Goal: Transaction & Acquisition: Purchase product/service

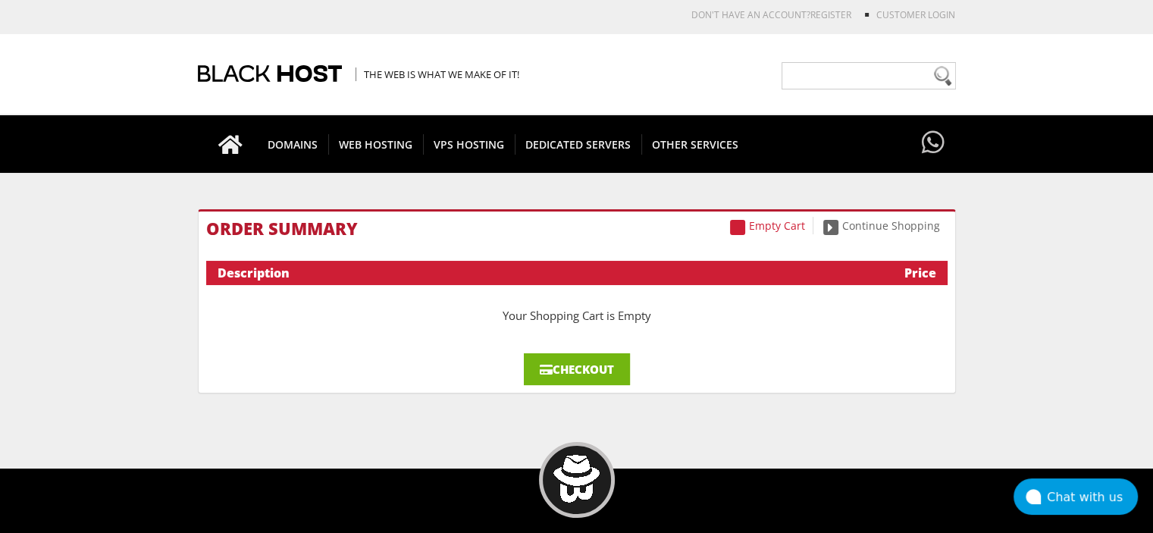
click at [574, 369] on link "Checkout" at bounding box center [577, 369] width 106 height 32
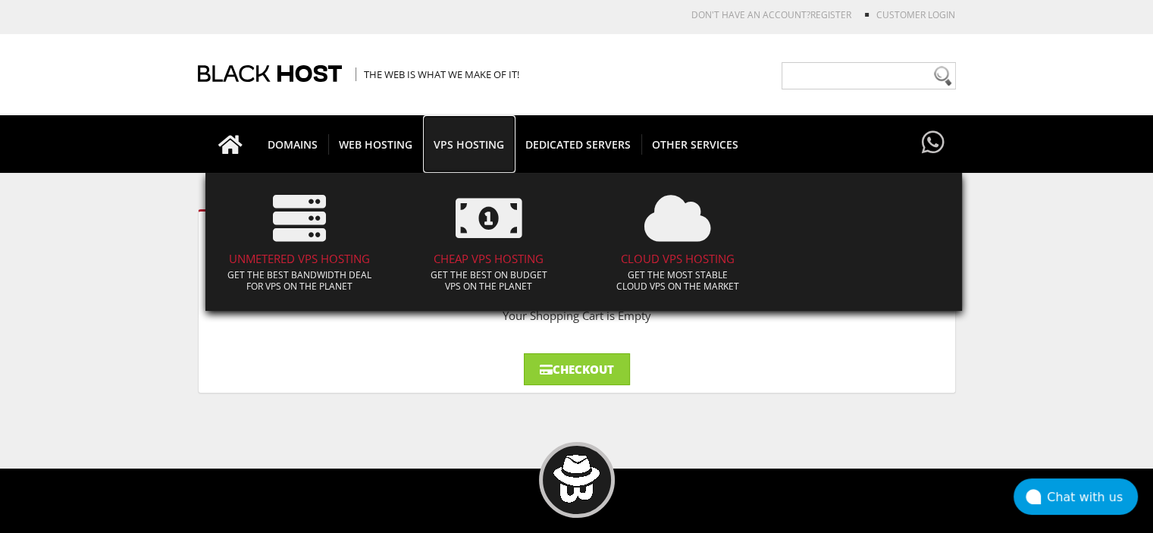
click at [473, 144] on span "VPS HOSTING" at bounding box center [469, 144] width 92 height 20
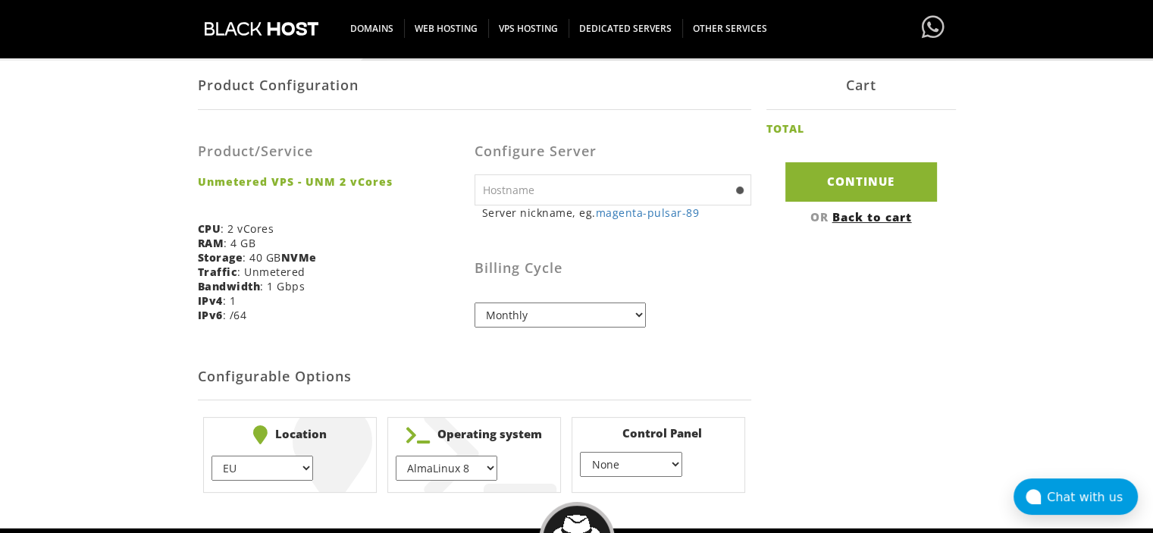
scroll to position [291, 0]
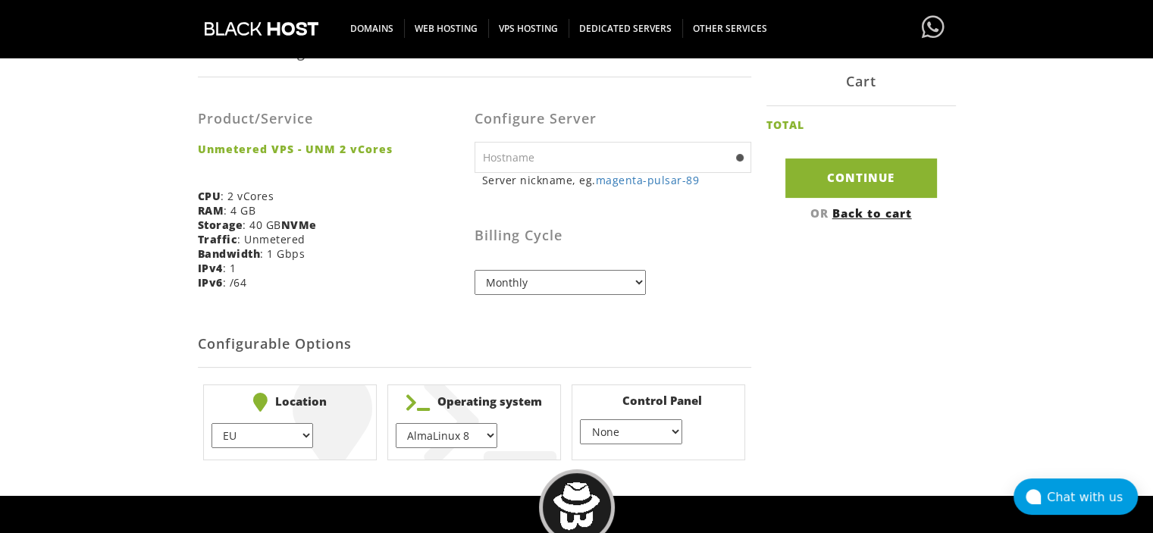
click at [568, 167] on input "text" at bounding box center [613, 157] width 277 height 31
type input "relaythubs"
click at [491, 431] on select "AlmaLinux 8 } AlmaLinux 9 } AlmaLinux 10 } Rocky Linux 8 } Rocky Linux 9 } Cent…" at bounding box center [447, 435] width 102 height 25
select select "1208"
click at [396, 423] on select "AlmaLinux 8 } AlmaLinux 9 } AlmaLinux 10 } Rocky Linux 8 } Rocky Linux 9 } Cent…" at bounding box center [447, 435] width 102 height 25
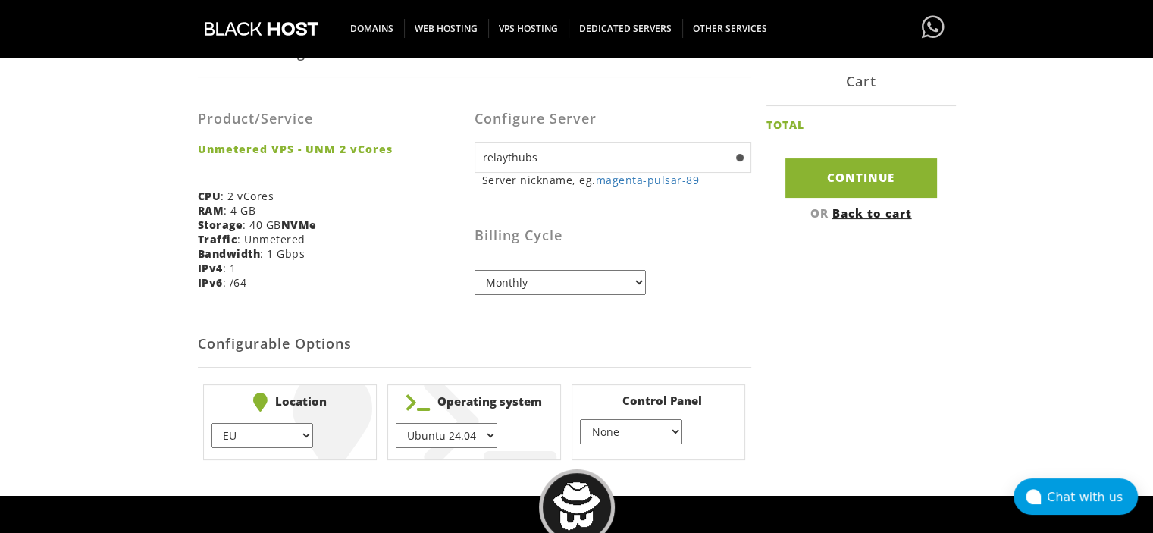
click at [662, 438] on select "None } Virtualmin } Cpanel } DirectAdmin }" at bounding box center [631, 431] width 102 height 25
click at [580, 419] on select "None } Virtualmin } Cpanel } DirectAdmin }" at bounding box center [631, 431] width 102 height 25
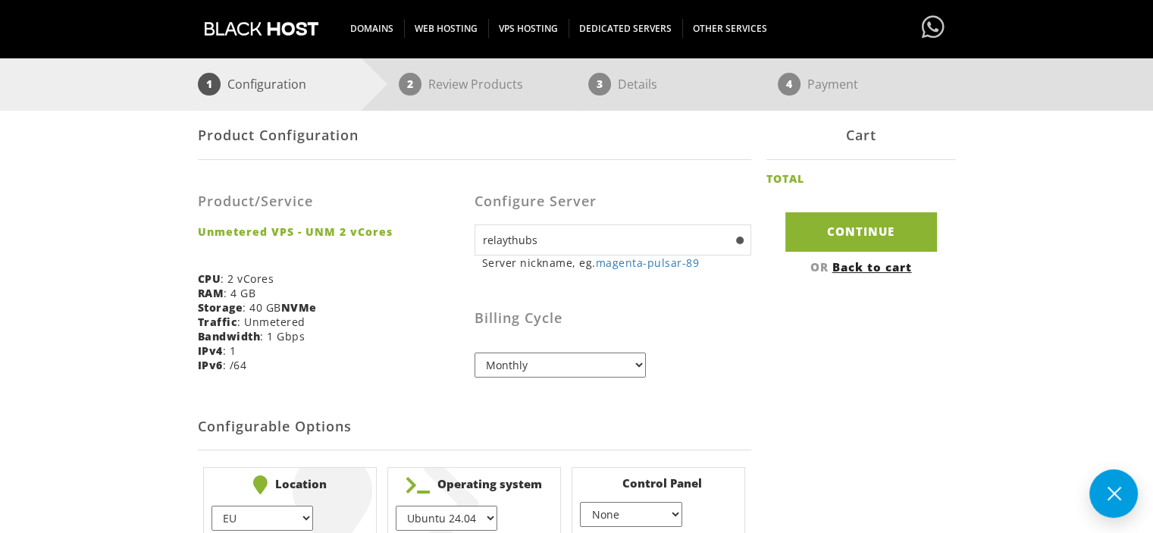
scroll to position [166, 0]
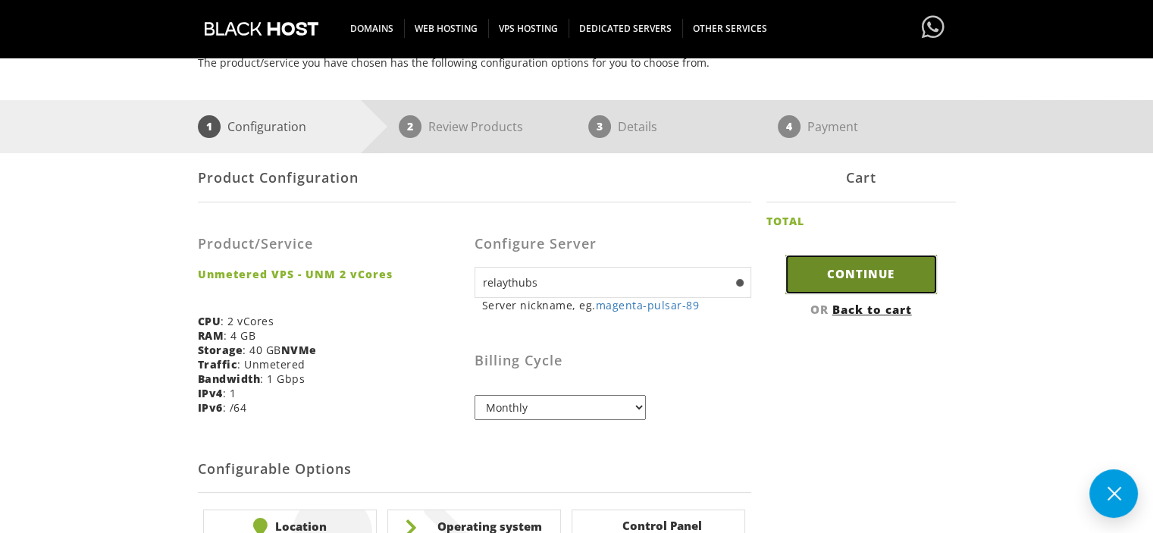
click at [801, 281] on input "Continue" at bounding box center [862, 274] width 152 height 39
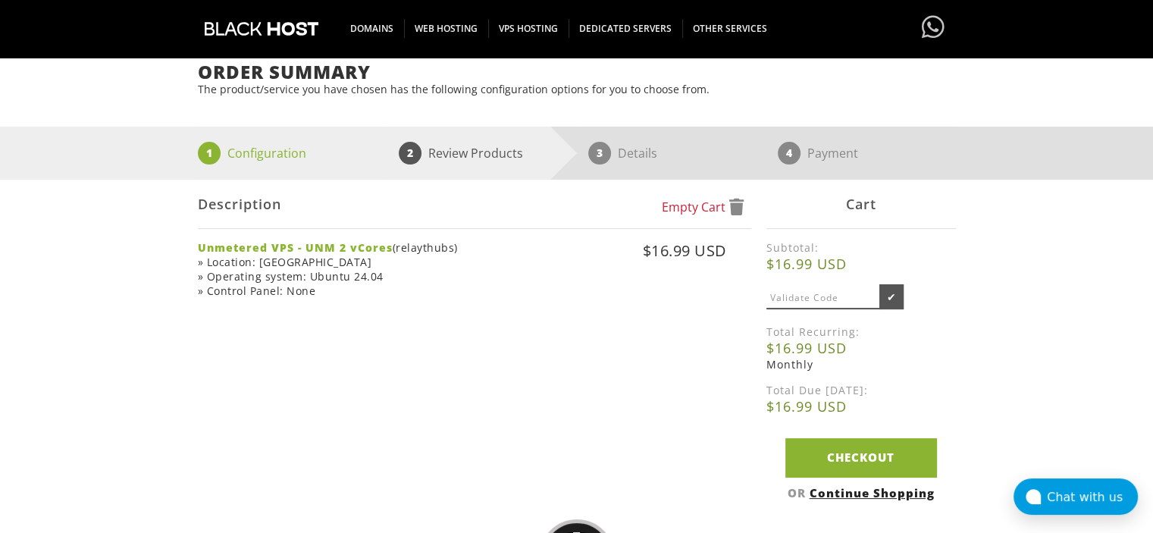
scroll to position [136, 0]
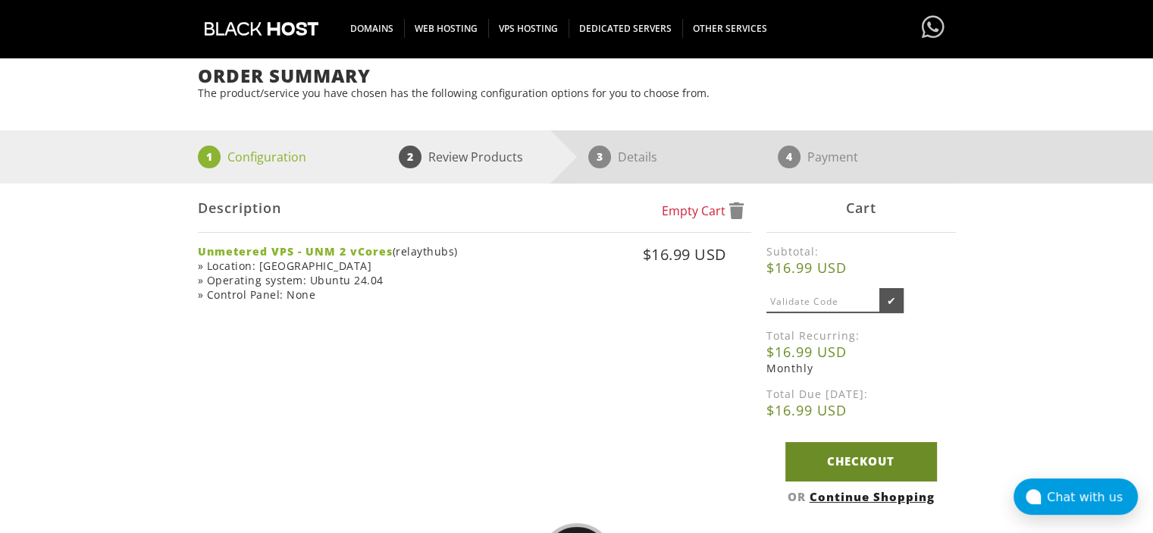
click at [855, 466] on link "Checkout" at bounding box center [862, 461] width 152 height 39
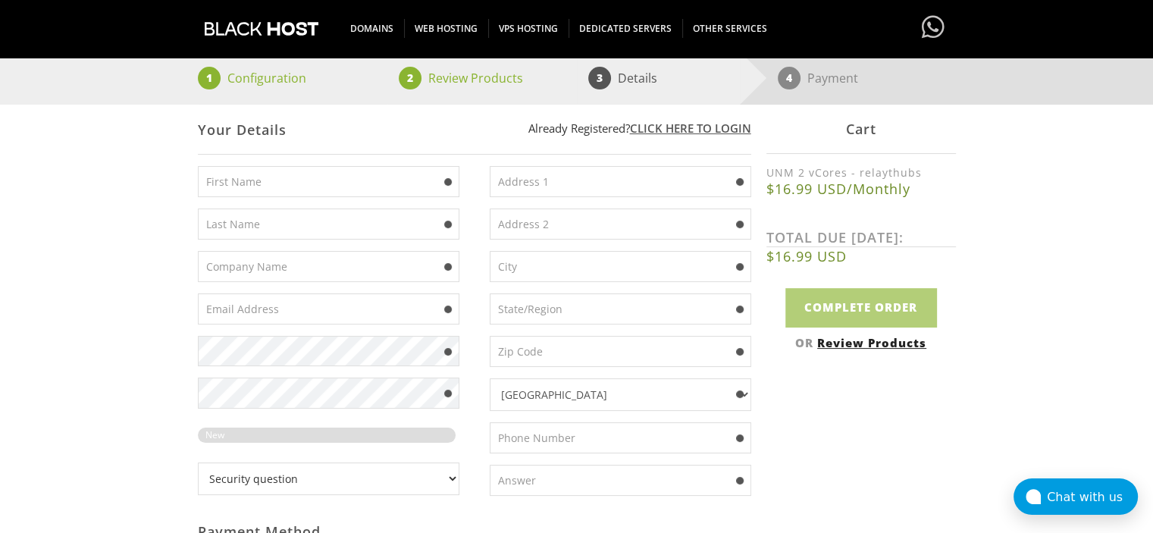
scroll to position [258, 0]
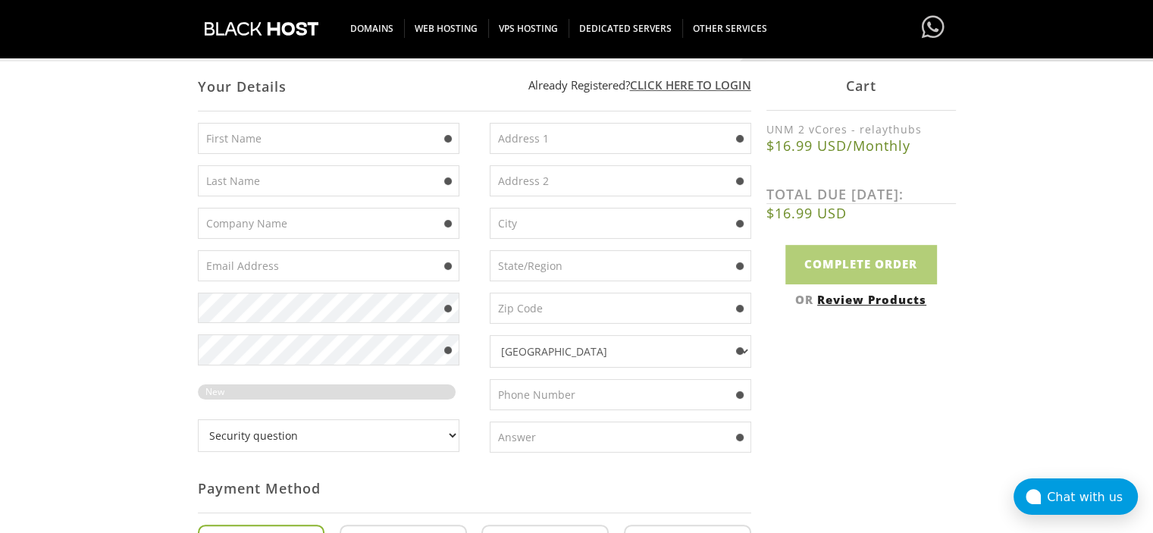
click at [280, 146] on input "text" at bounding box center [329, 138] width 262 height 31
type input "G"
type input "Kass"
click at [237, 181] on input "text" at bounding box center [329, 180] width 262 height 31
type input "Minrov"
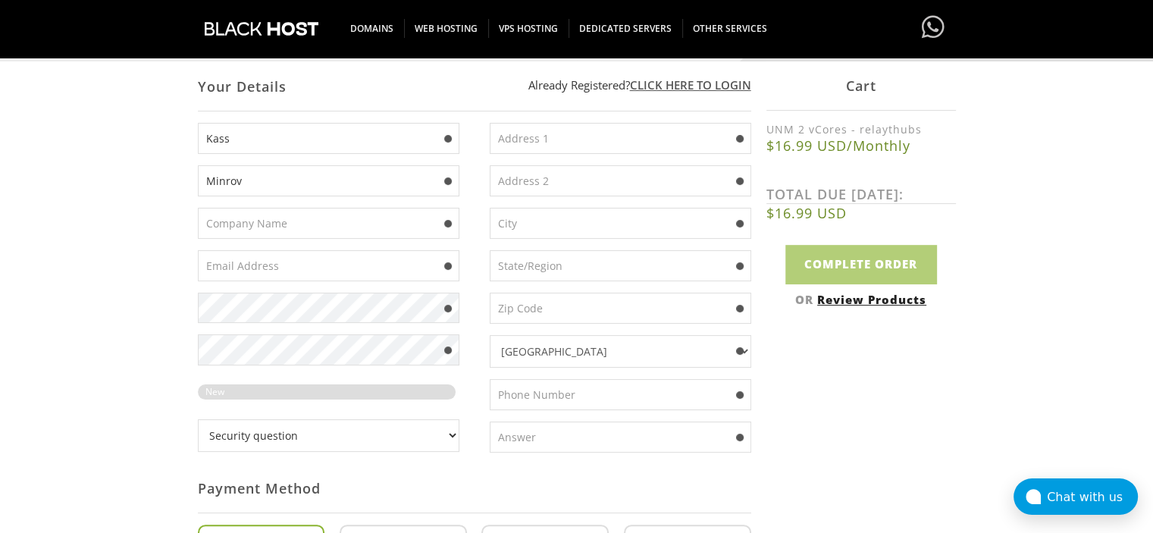
click at [573, 135] on input "text" at bounding box center [621, 138] width 262 height 31
paste input "[STREET_ADDRESS]"
type input "[STREET_ADDRESS]"
click at [523, 231] on input "text" at bounding box center [621, 223] width 262 height 31
paste input "Ketchikan"
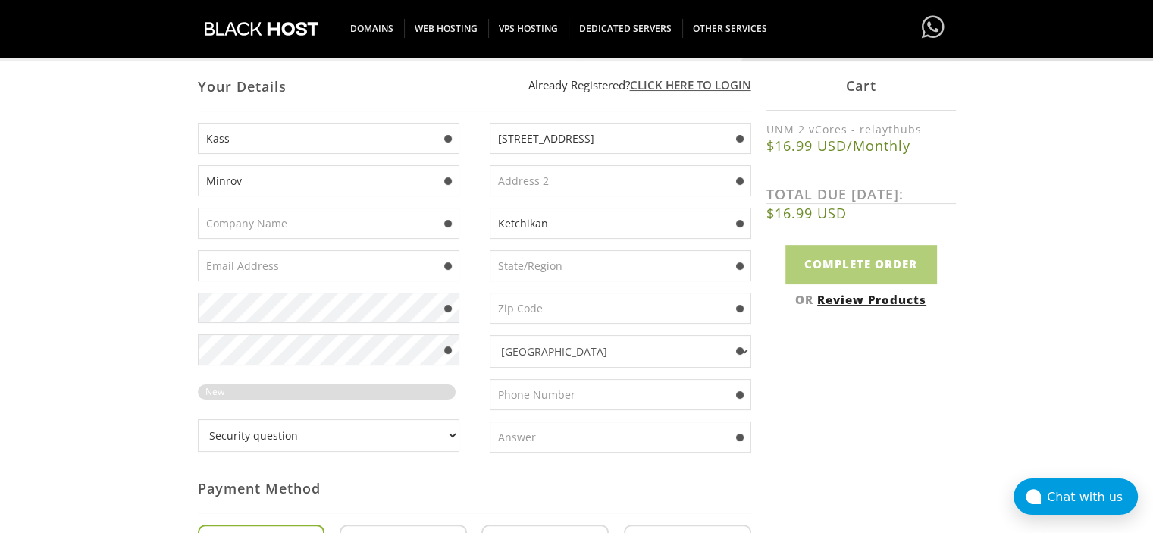
click at [523, 231] on input "Ketchikan" at bounding box center [621, 223] width 262 height 31
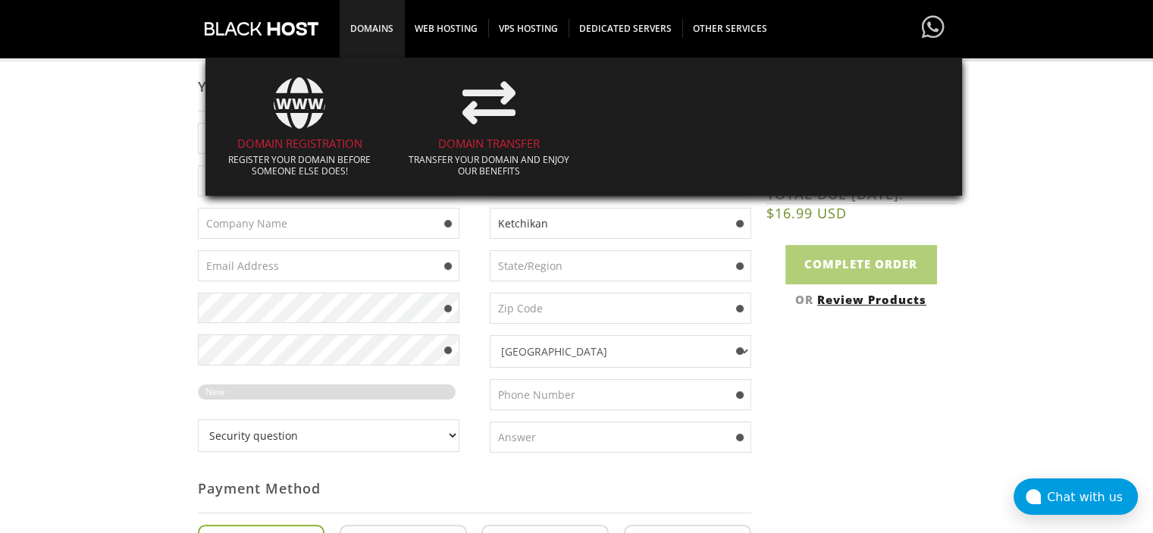
type input "Ketchikan"
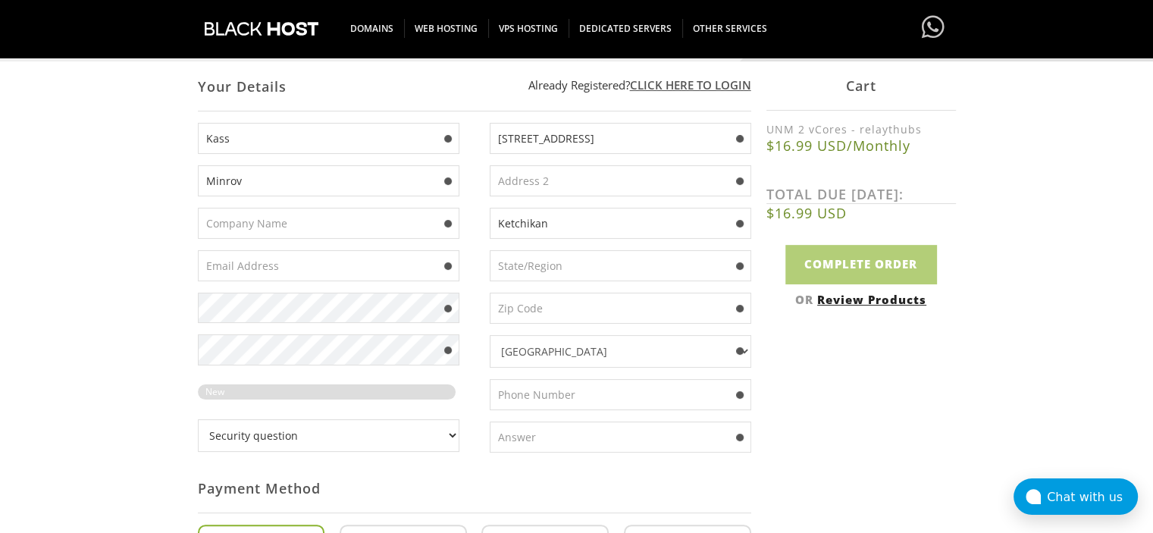
click at [157, 240] on div "Your Details Create an account with us . . . 1 Configuration 2 Review Products …" at bounding box center [576, 390] width 1153 height 893
click at [516, 262] on input "text" at bounding box center [621, 265] width 262 height 31
paste input "[US_STATE]"
type input "[US_STATE]"
click at [534, 316] on input "text" at bounding box center [621, 308] width 262 height 31
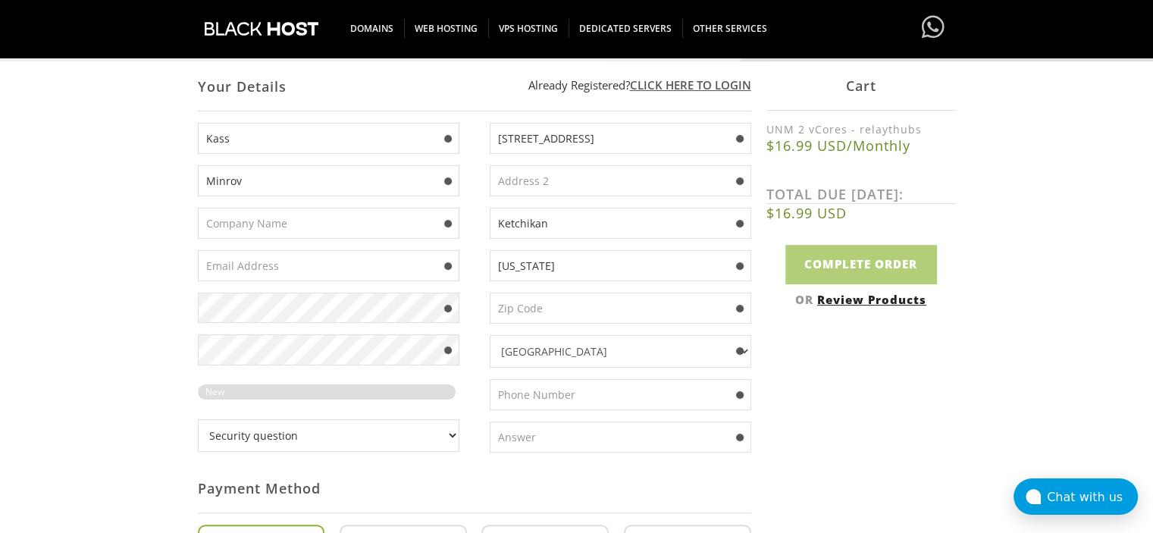
paste input "99901"
type input "99901"
click at [550, 391] on input "text" at bounding box center [621, 394] width 262 height 31
paste input "(907) 220-9964"
click at [496, 396] on input "(907) 220-9964" at bounding box center [621, 394] width 262 height 31
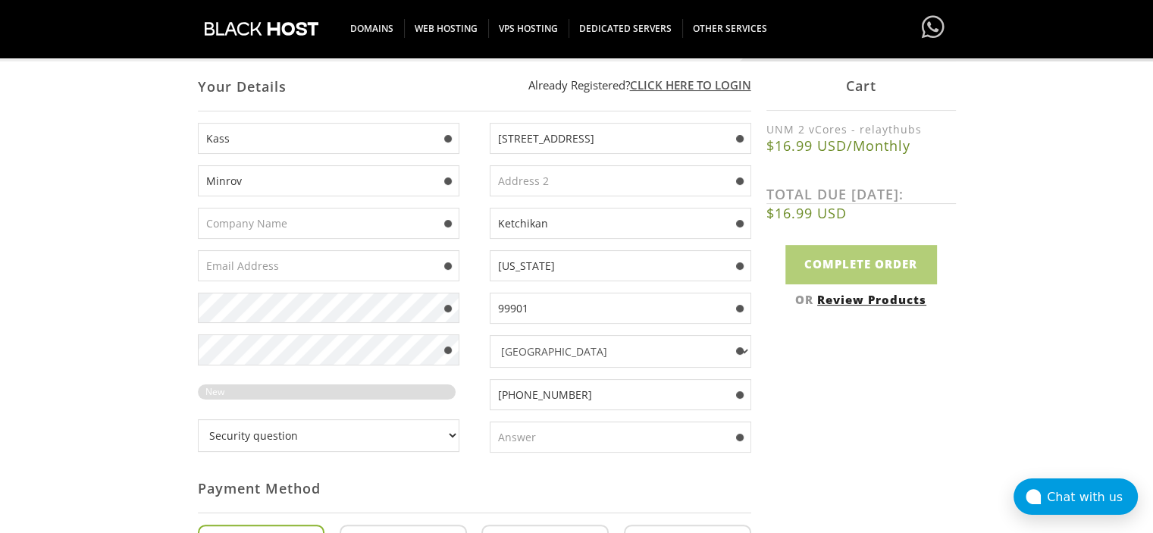
type input "[PHONE_NUMBER]"
click at [569, 439] on input "text" at bounding box center [621, 437] width 262 height 31
click at [171, 386] on div "Your Details Create an account with us . . . 1 Configuration 2 Review Products …" at bounding box center [576, 390] width 1153 height 893
click at [224, 266] on input "text" at bounding box center [329, 265] width 262 height 31
paste input "[EMAIL_ADDRESS][DOMAIN_NAME]"
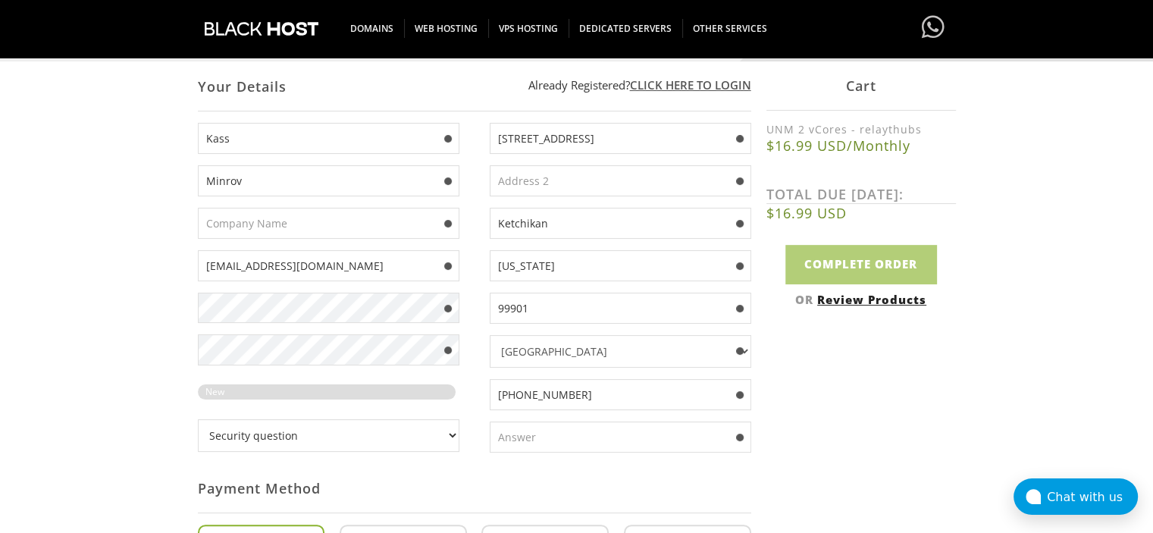
type input "[EMAIL_ADDRESS][DOMAIN_NAME]"
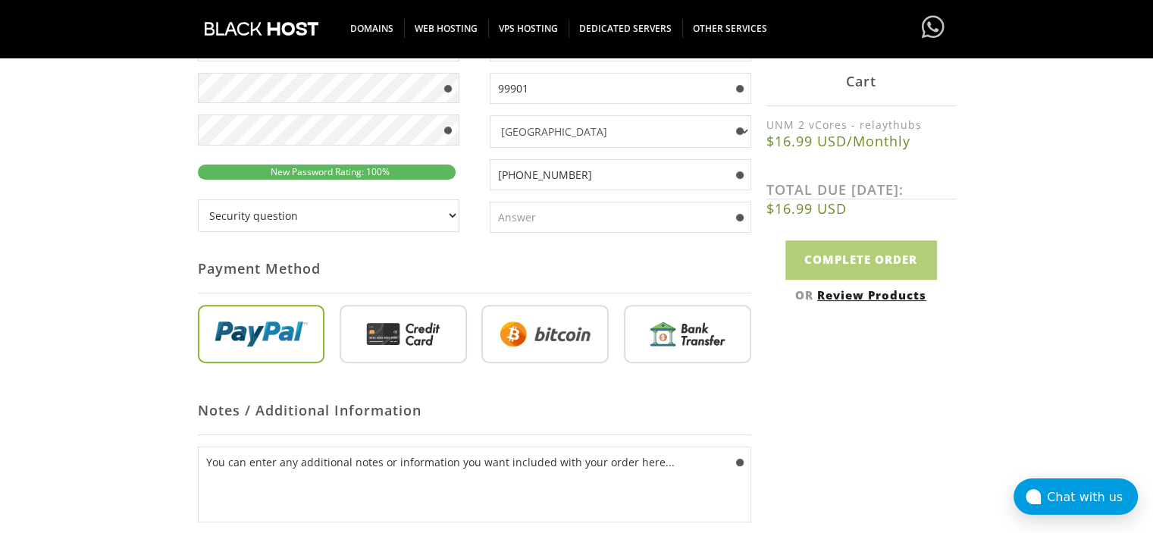
scroll to position [478, 0]
click at [400, 220] on select "Security question What's your favorite color? What is the first name of the per…" at bounding box center [329, 215] width 262 height 33
select select "1"
click at [198, 199] on select "Security question What's your favorite color? What is the first name of the per…" at bounding box center [329, 215] width 262 height 33
click at [551, 209] on input "text" at bounding box center [621, 216] width 262 height 31
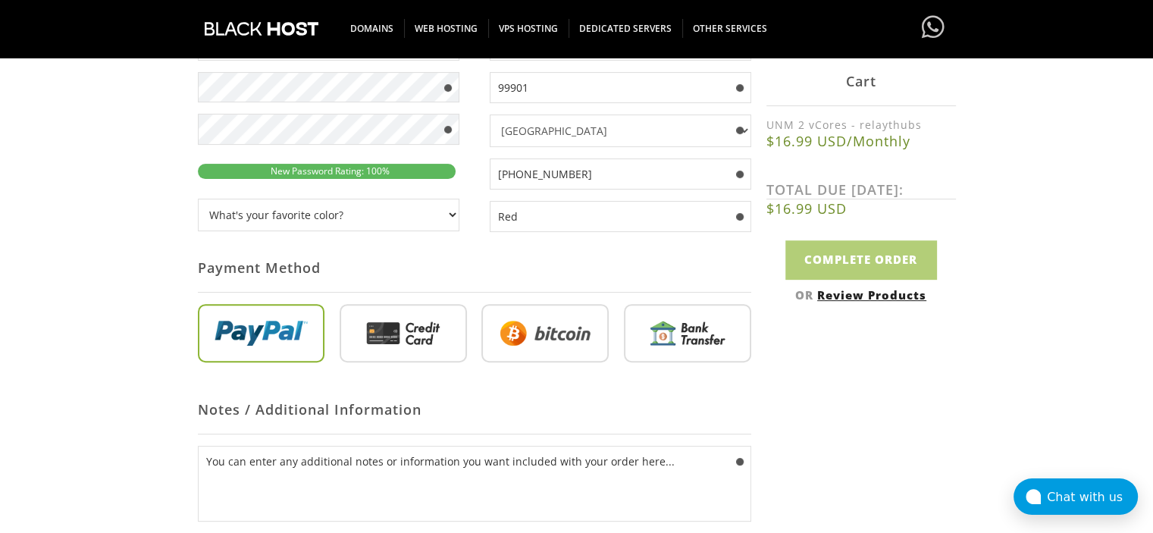
type input "Red"
click at [541, 325] on input "radio" at bounding box center [545, 336] width 127 height 59
radio input "true"
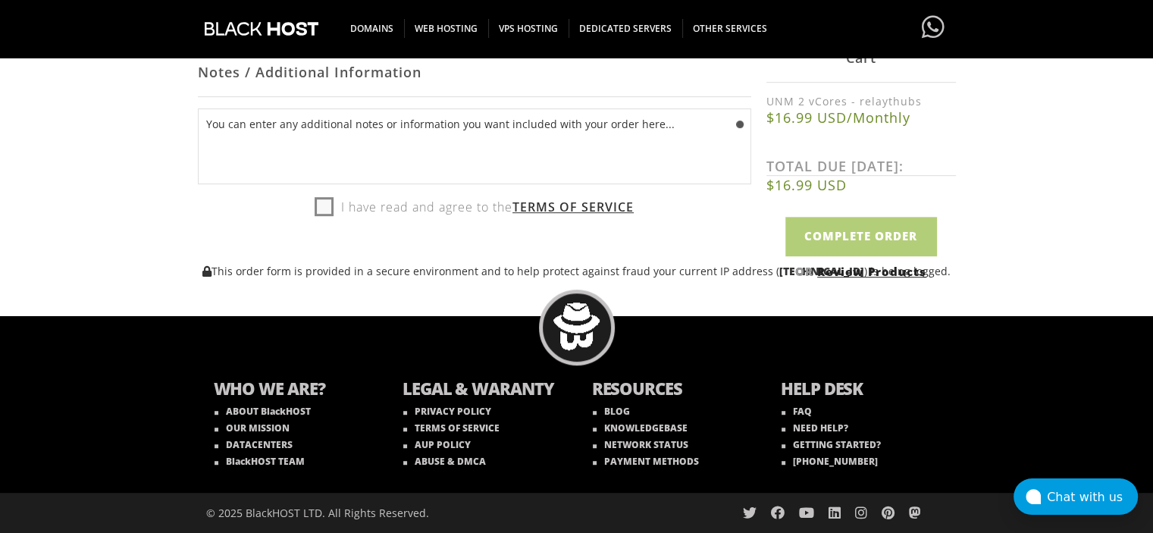
scroll to position [816, 0]
click at [318, 199] on label "I have read and agree to the Terms of Service" at bounding box center [474, 207] width 319 height 23
checkbox input "true"
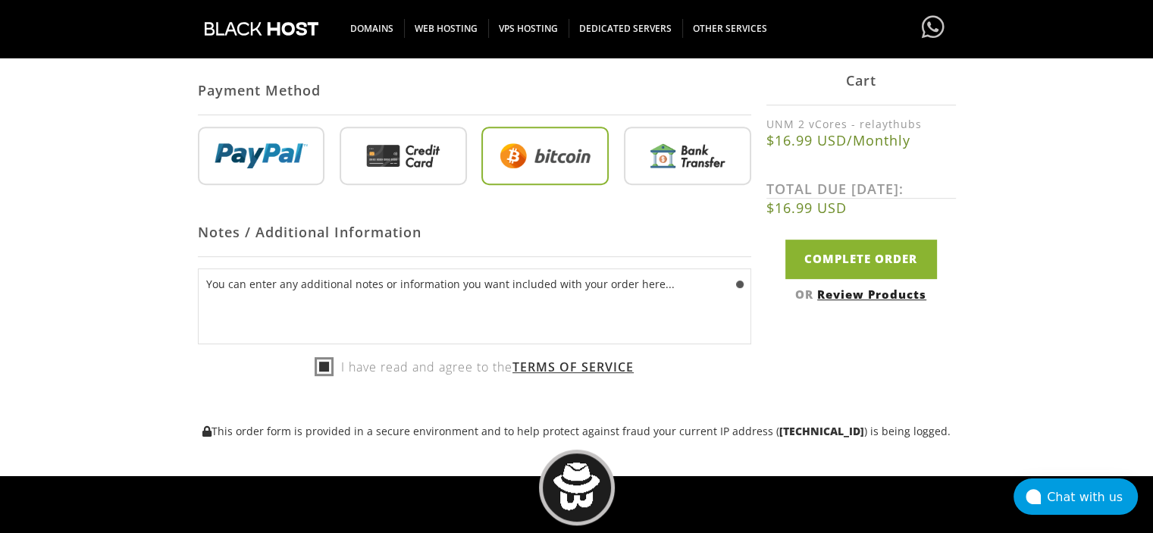
scroll to position [653, 0]
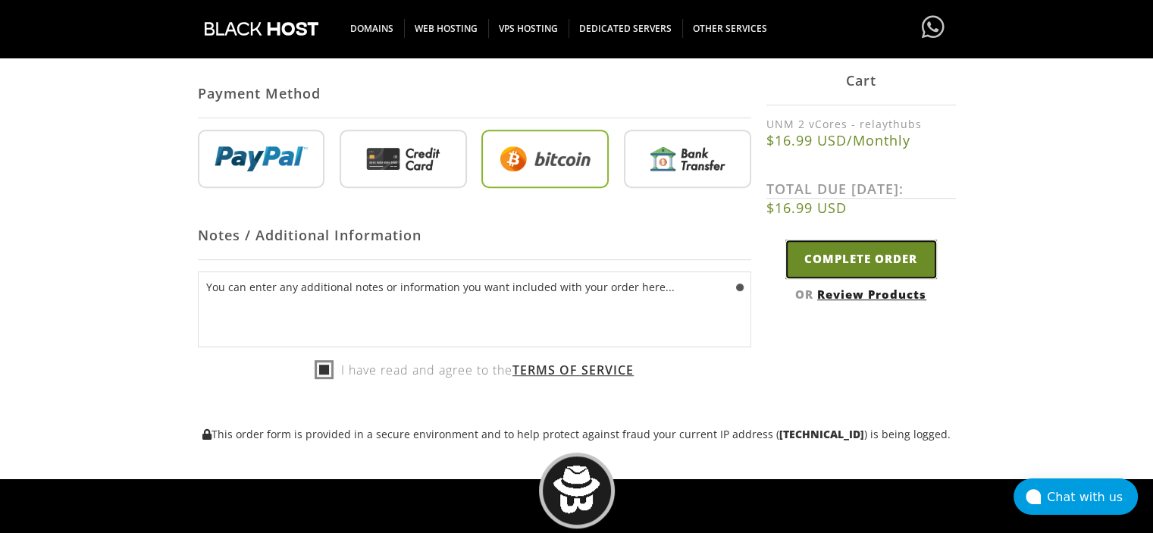
click at [857, 272] on input "Complete Order" at bounding box center [862, 259] width 152 height 39
type input "Please Wait..."
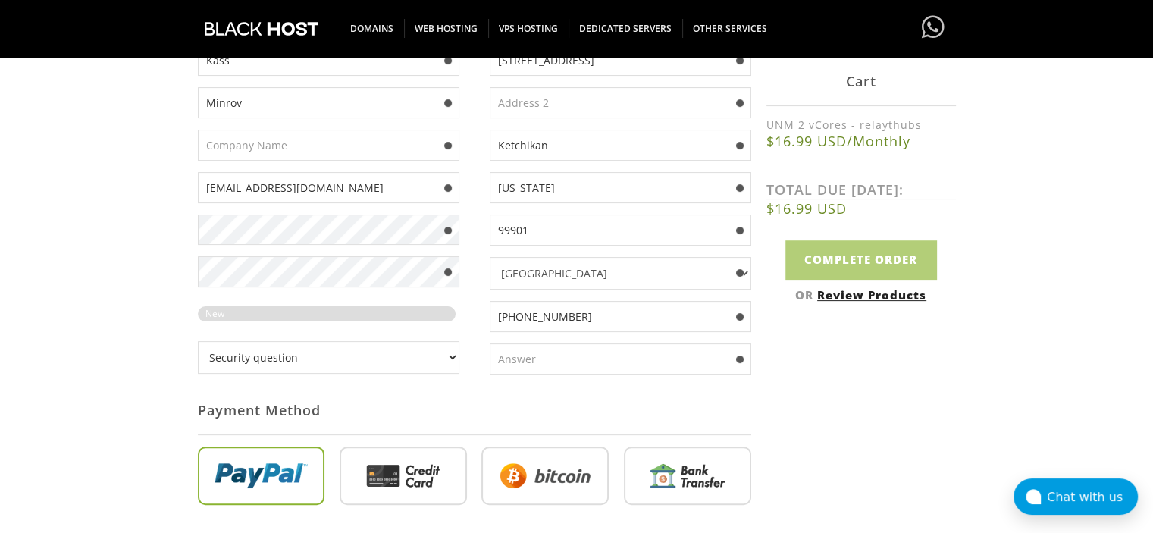
scroll to position [382, 0]
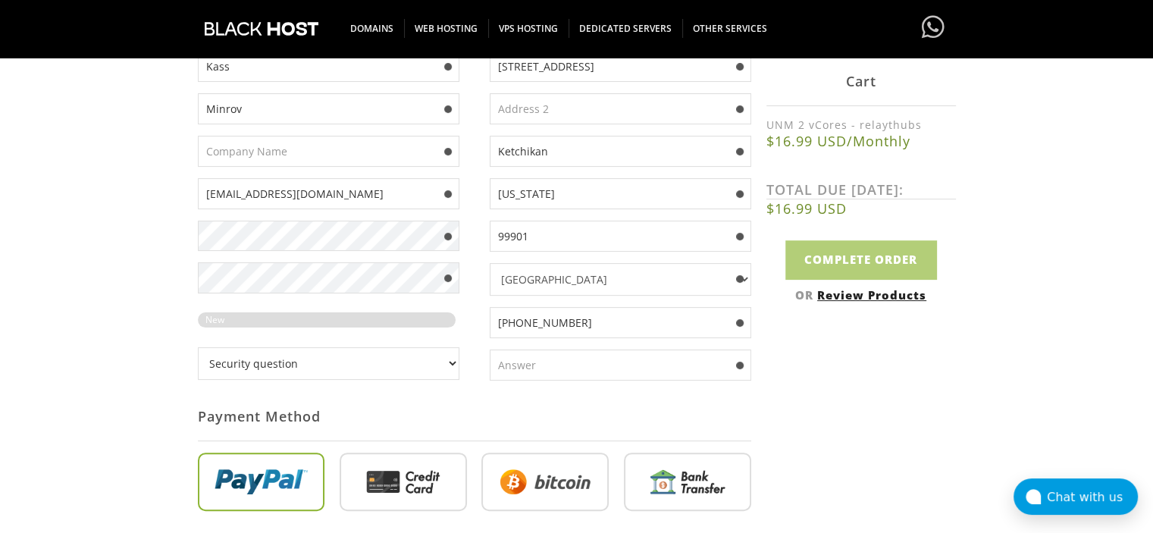
click at [516, 325] on input "[PHONE_NUMBER]" at bounding box center [621, 322] width 262 height 31
click at [1014, 240] on div "Your Details Create an account with us . . . 1 Configuration 2 Review Products …" at bounding box center [576, 292] width 1153 height 945
click at [507, 321] on input "[PHONE_NUMBER]" at bounding box center [621, 322] width 262 height 31
click at [617, 312] on input "[PHONE_NUMBER]" at bounding box center [621, 322] width 262 height 31
click at [587, 322] on input "[PHONE_NUMBER]" at bounding box center [621, 322] width 262 height 31
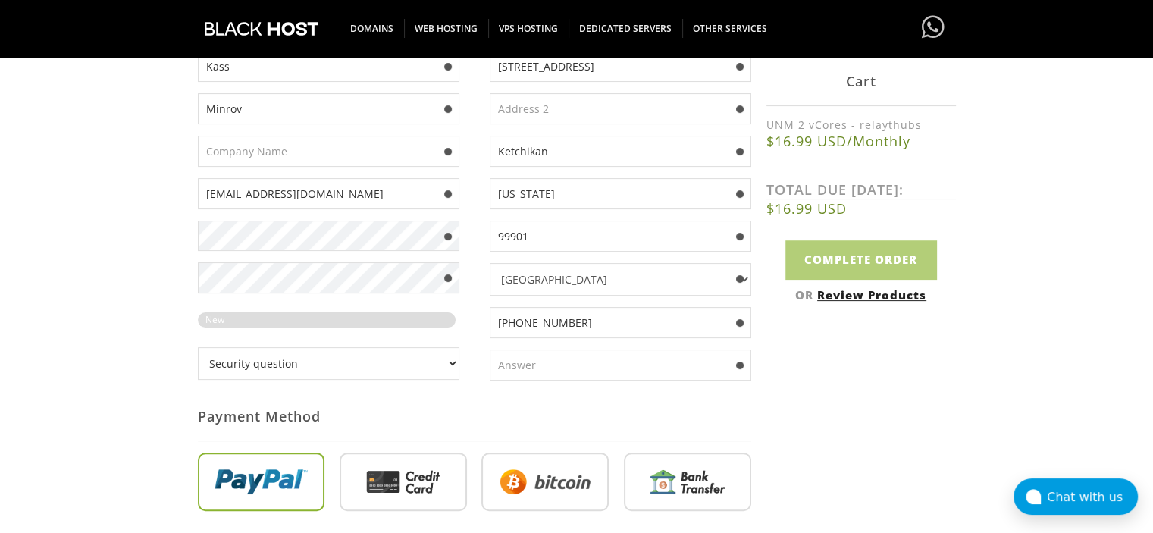
click at [587, 322] on input "[PHONE_NUMBER]" at bounding box center [621, 322] width 262 height 31
paste input "(907) 283-0548"
click at [632, 326] on input "(907) 283-0548" at bounding box center [621, 322] width 262 height 31
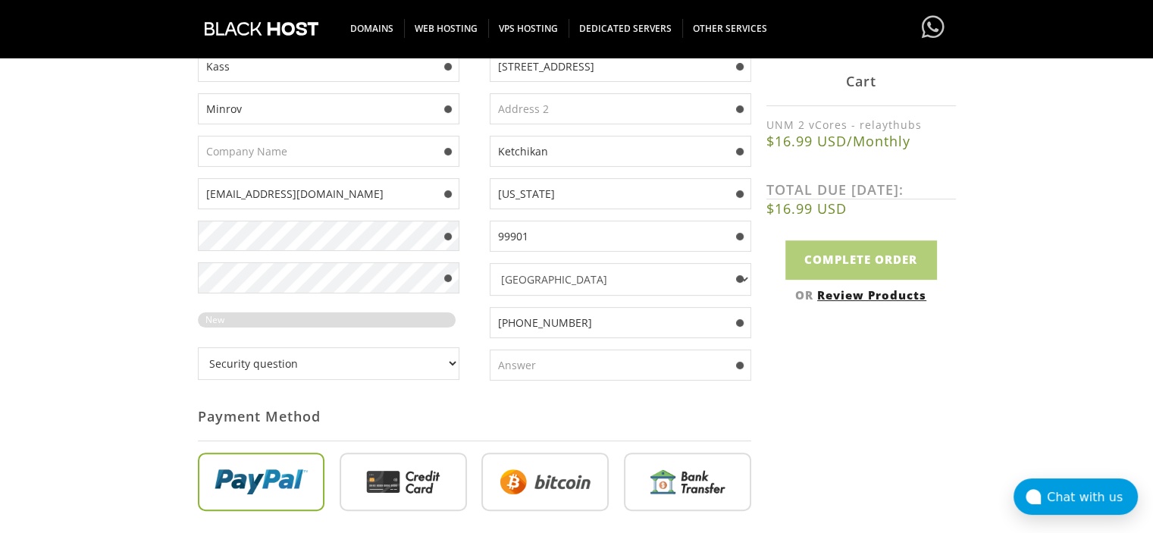
click at [494, 319] on input "(907) 283-0548" at bounding box center [621, 322] width 262 height 31
type input "(907) 283-0548"
click at [450, 360] on select "Security question What's your favorite color? What is the first name of the per…" at bounding box center [329, 363] width 262 height 33
select select "1"
click at [198, 347] on select "Security question What's your favorite color? What is the first name of the per…" at bounding box center [329, 363] width 262 height 33
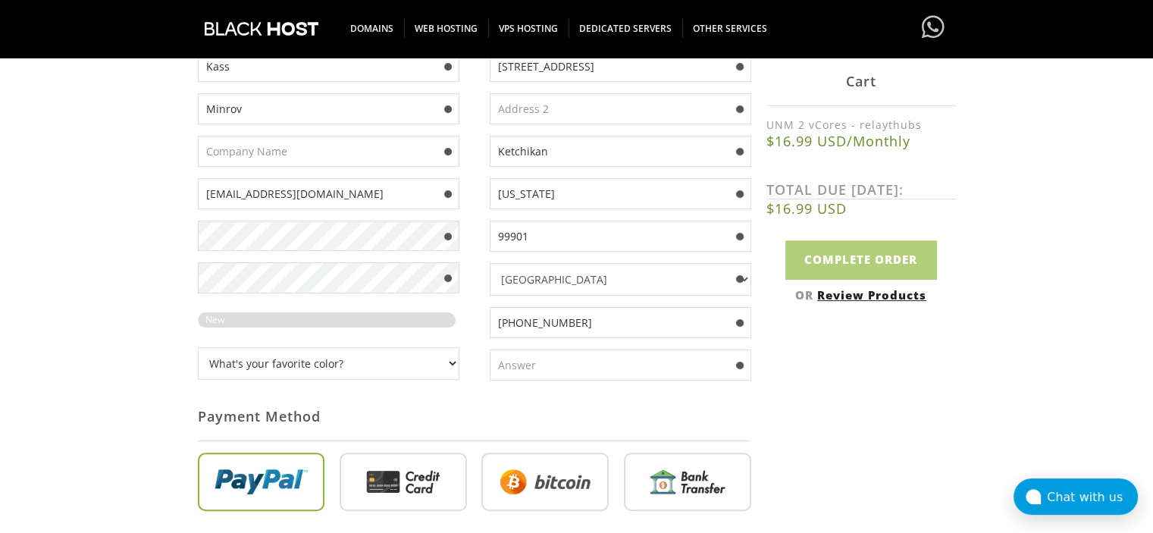
click at [564, 366] on input "text" at bounding box center [621, 365] width 262 height 31
type input "Red"
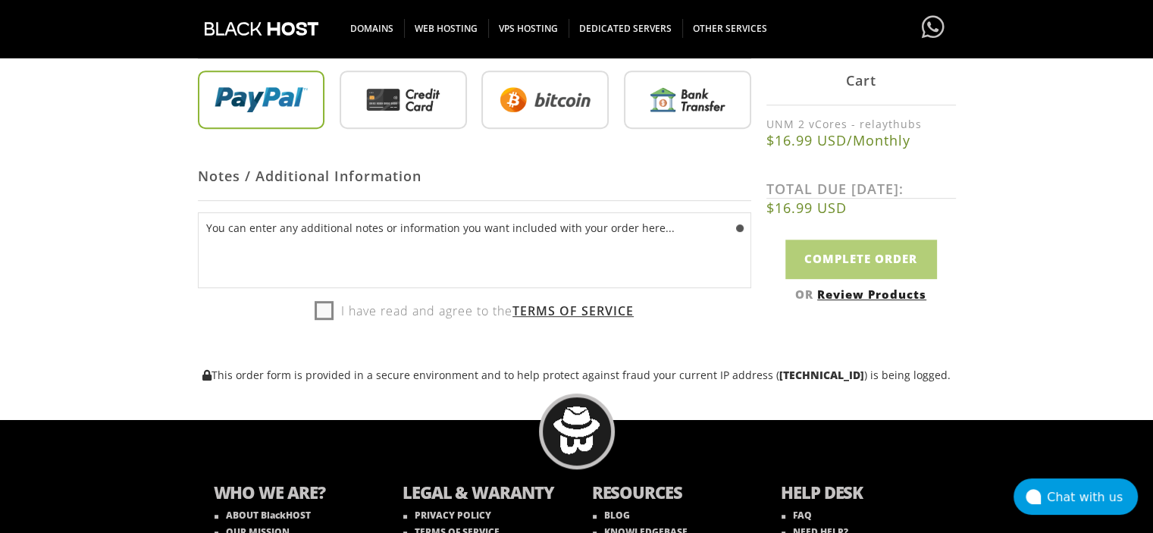
scroll to position [766, 0]
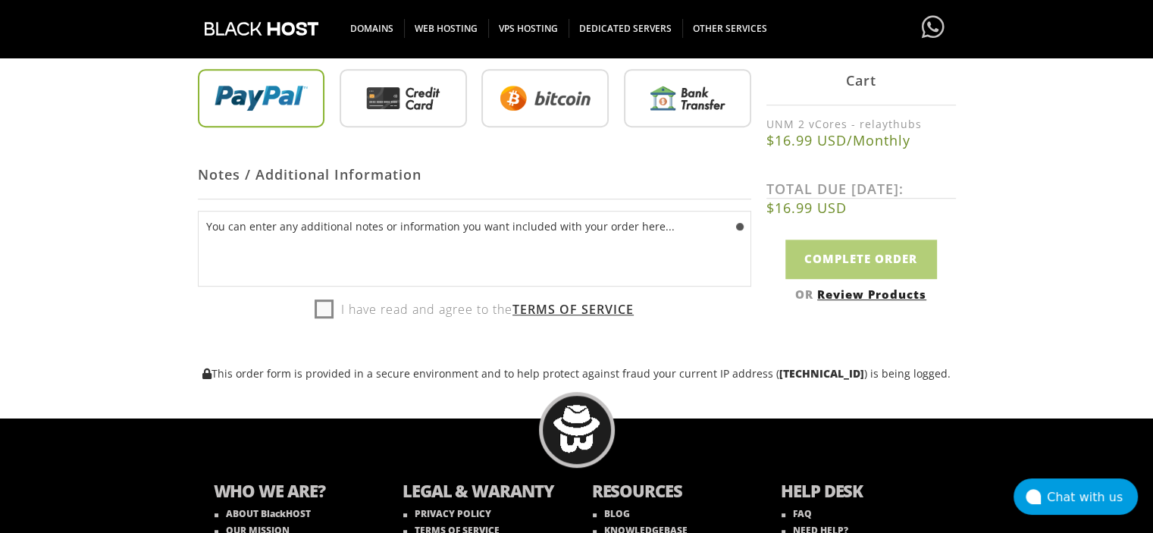
click at [529, 92] on input "radio" at bounding box center [545, 101] width 127 height 59
click at [519, 114] on input "radio" at bounding box center [545, 101] width 127 height 59
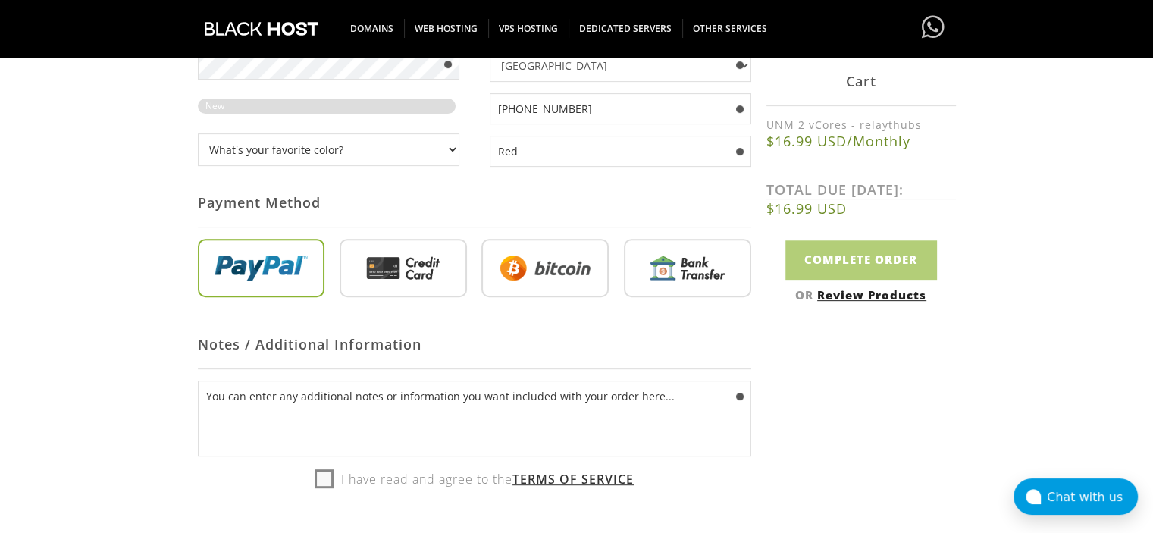
scroll to position [564, 0]
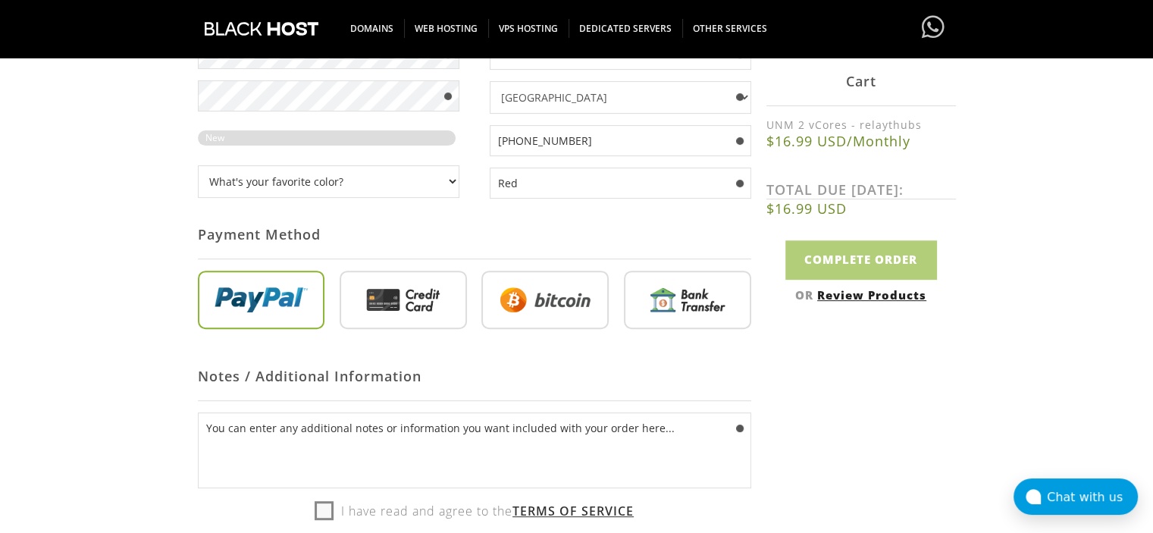
click at [507, 315] on input "radio" at bounding box center [545, 303] width 127 height 59
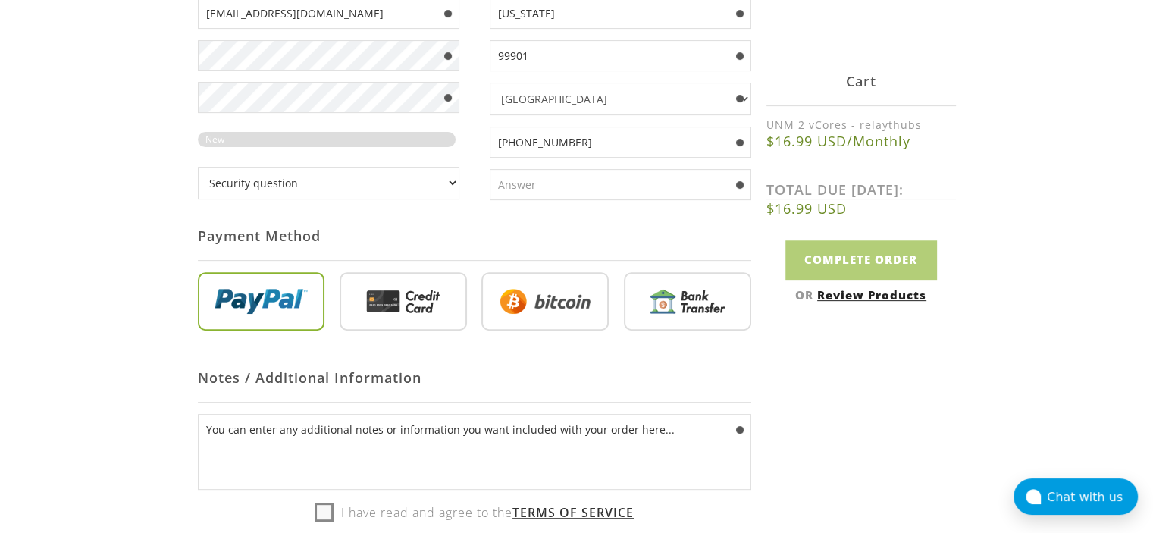
click at [436, 186] on select "Security question What's your favorite color? What is the first name of the per…" at bounding box center [329, 183] width 262 height 33
select select "1"
click at [198, 167] on select "Security question What's your favorite color? What is the first name of the per…" at bounding box center [329, 183] width 262 height 33
click at [565, 181] on input "text" at bounding box center [621, 184] width 262 height 31
type input "Red"
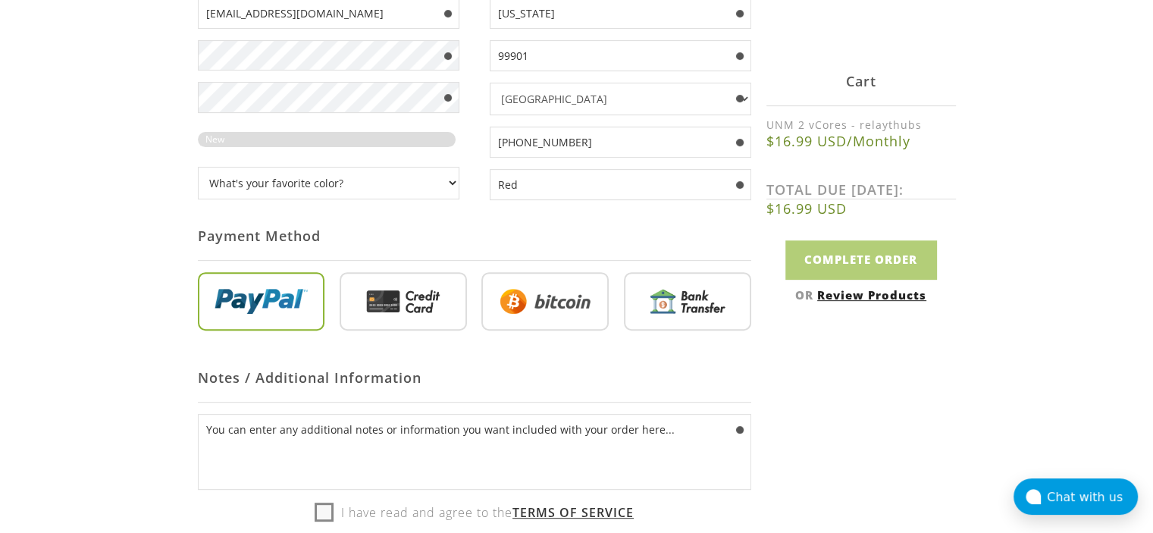
click at [526, 318] on input "radio" at bounding box center [545, 304] width 127 height 59
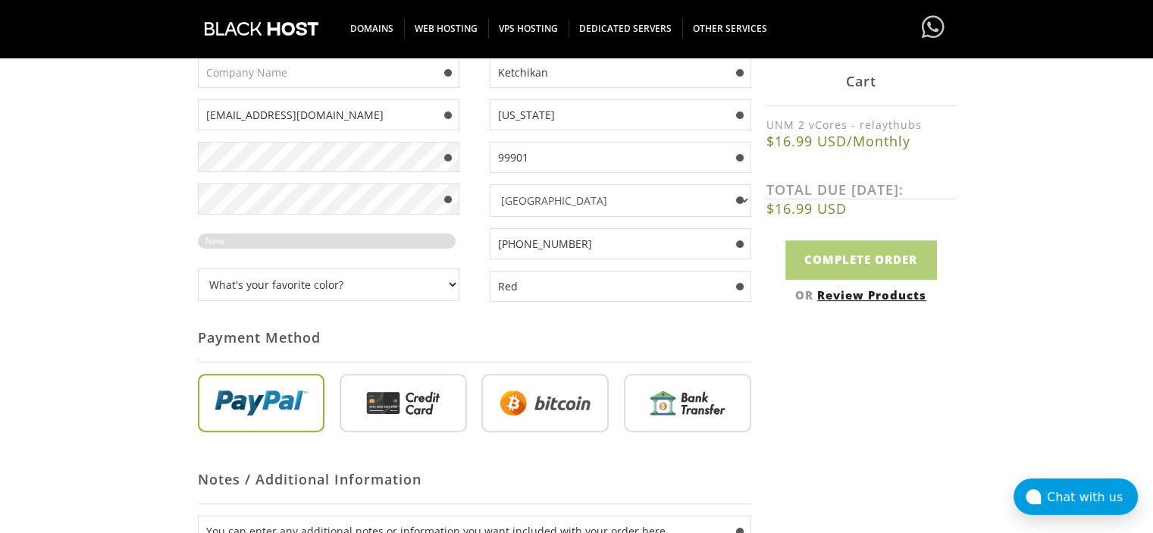
scroll to position [464, 0]
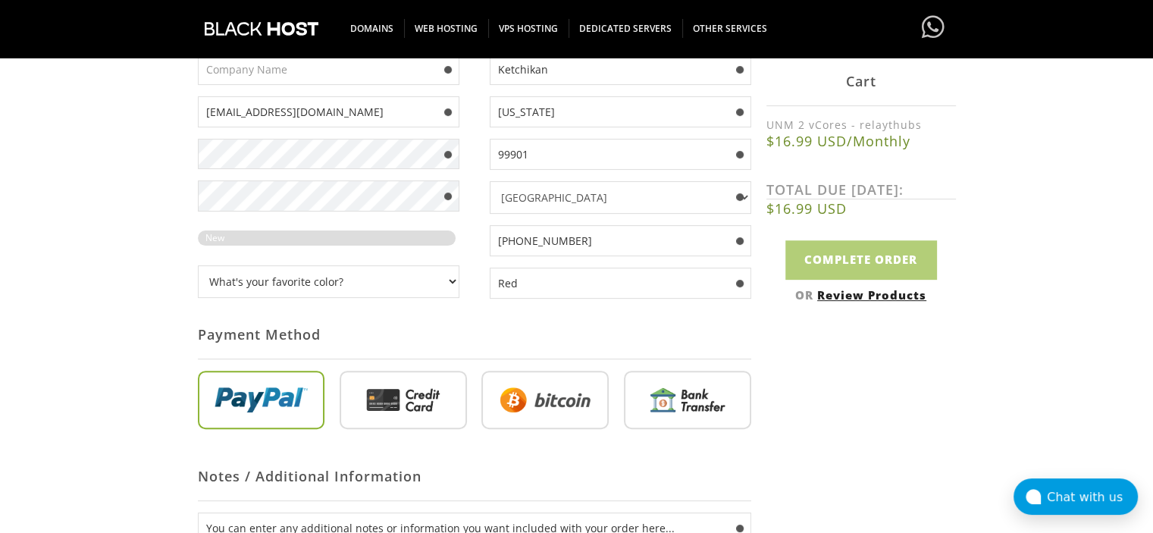
click at [507, 240] on input "[PHONE_NUMBER]" at bounding box center [621, 240] width 262 height 31
type input "[PHONE_NUMBER]"
click at [531, 394] on input "radio" at bounding box center [545, 403] width 127 height 59
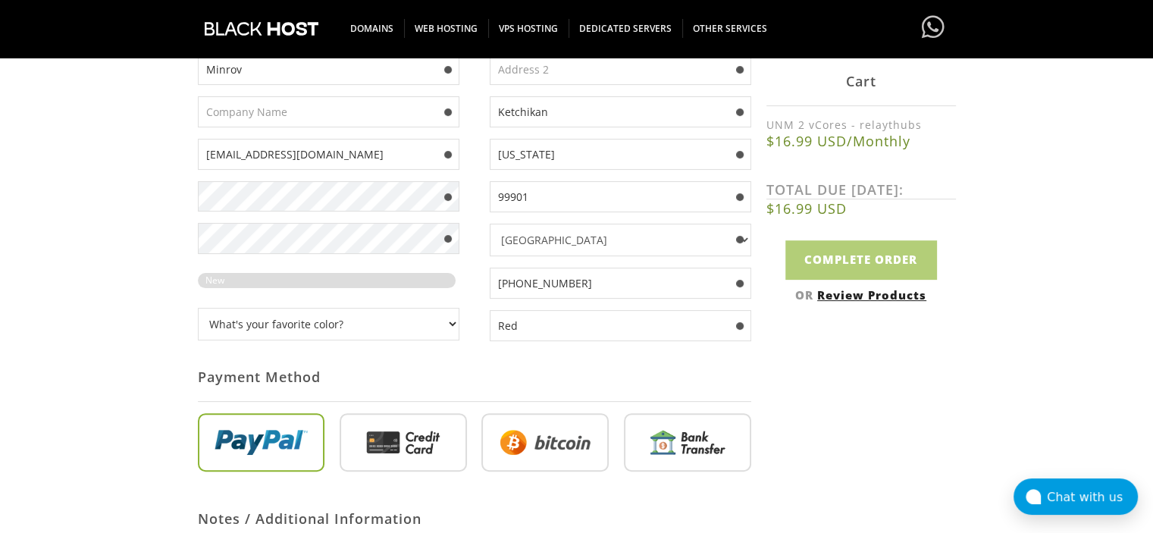
scroll to position [428, 0]
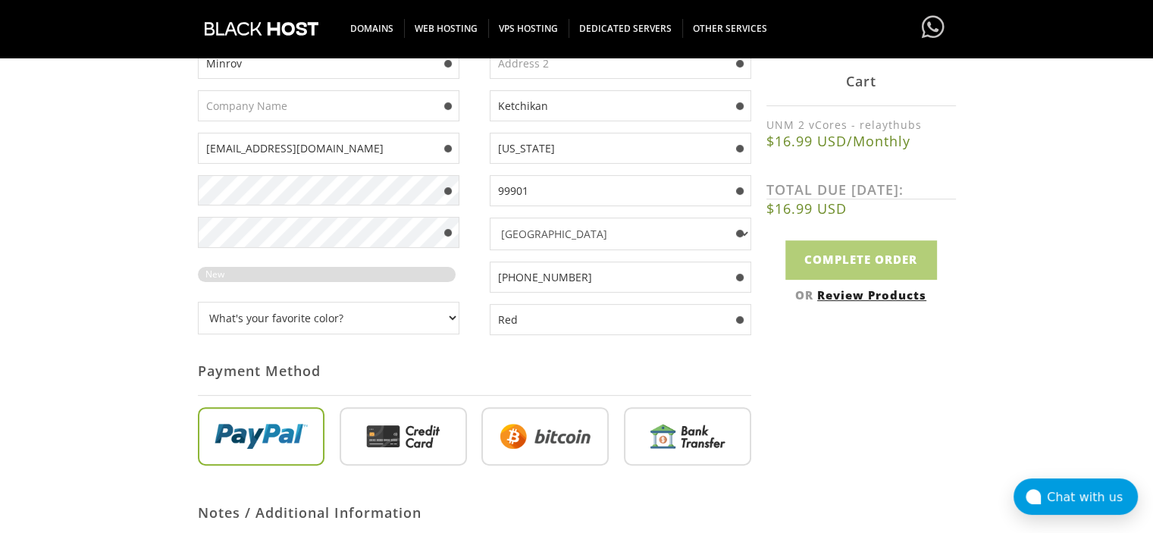
click at [523, 437] on input "radio" at bounding box center [545, 439] width 127 height 59
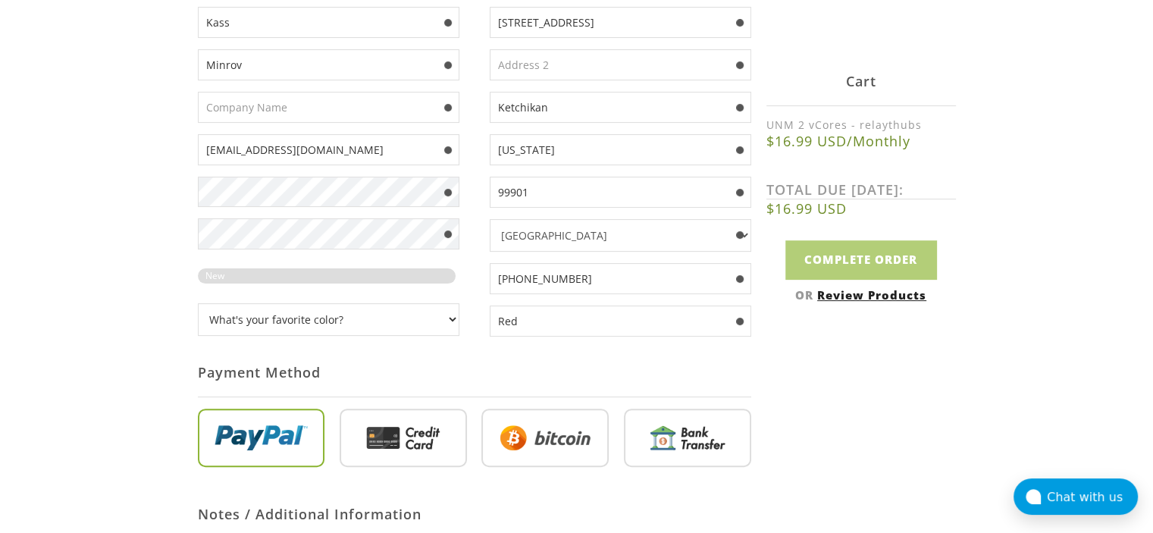
scroll to position [0, 0]
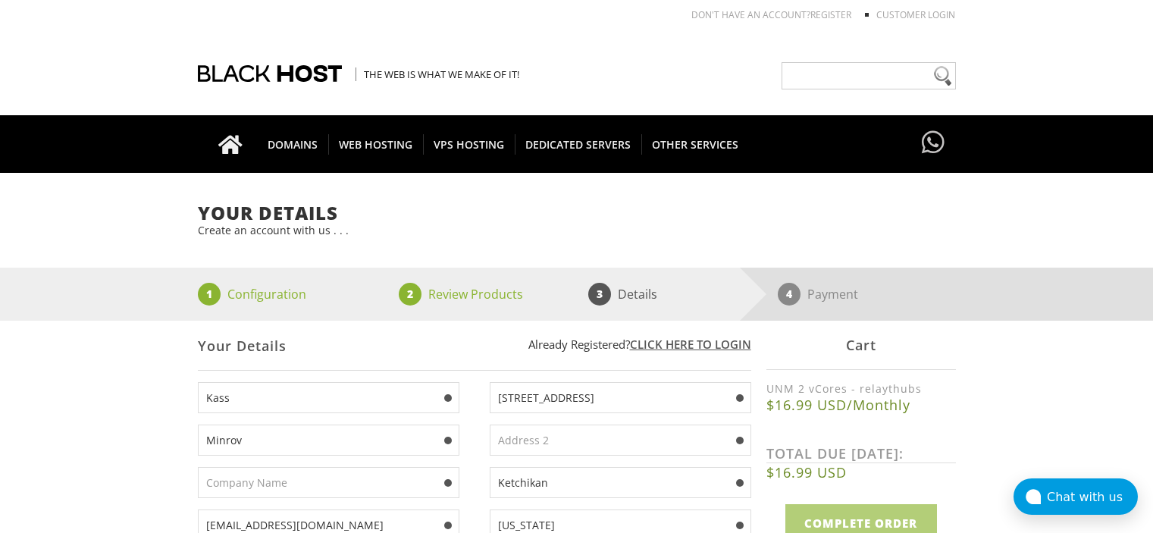
select select "1"
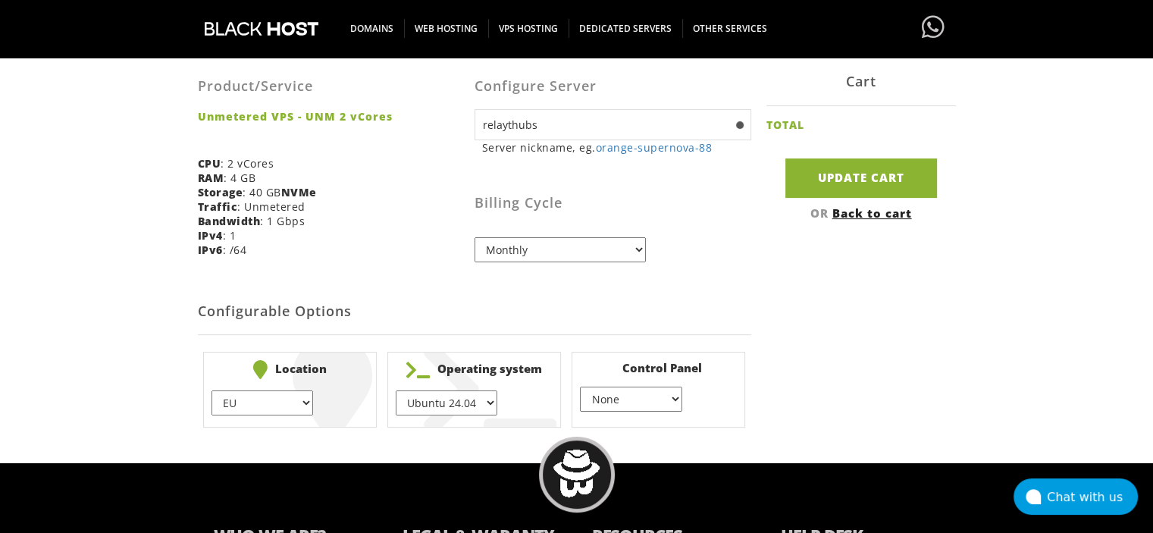
scroll to position [325, 0]
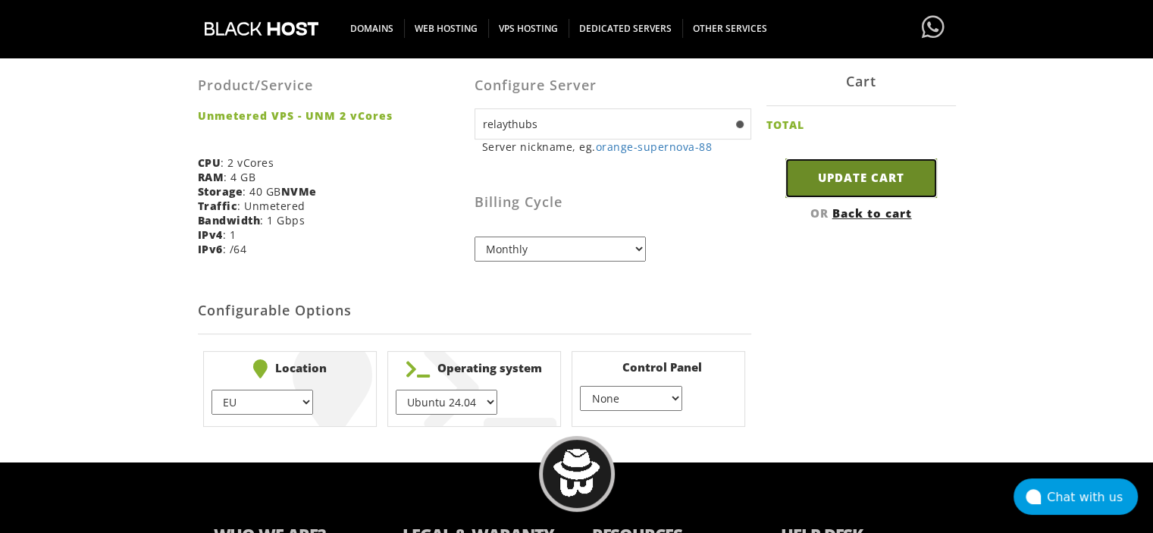
click at [809, 177] on input "Update Cart" at bounding box center [862, 177] width 152 height 39
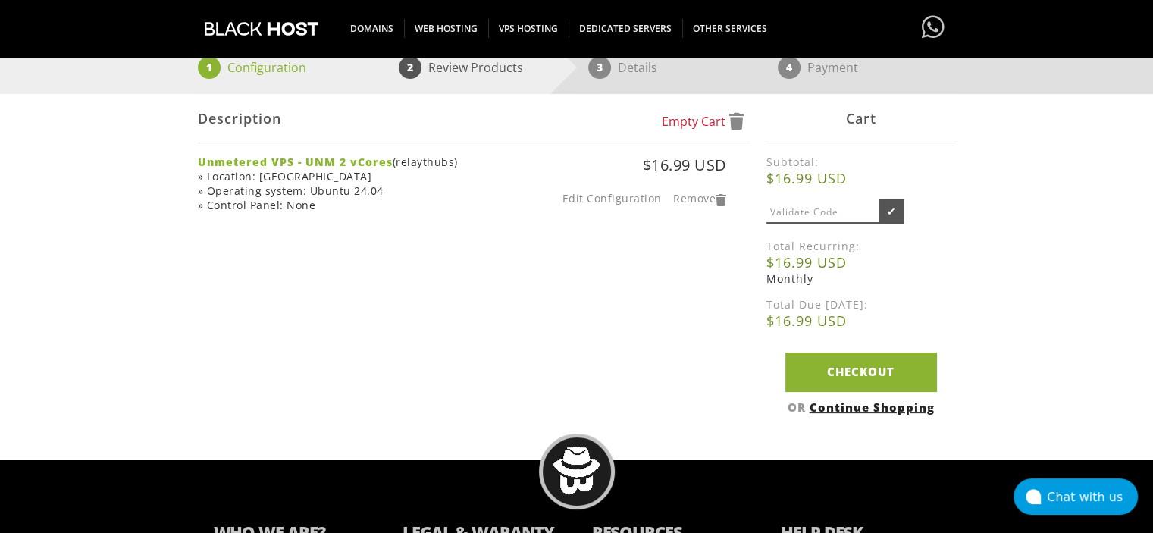
scroll to position [207, 0]
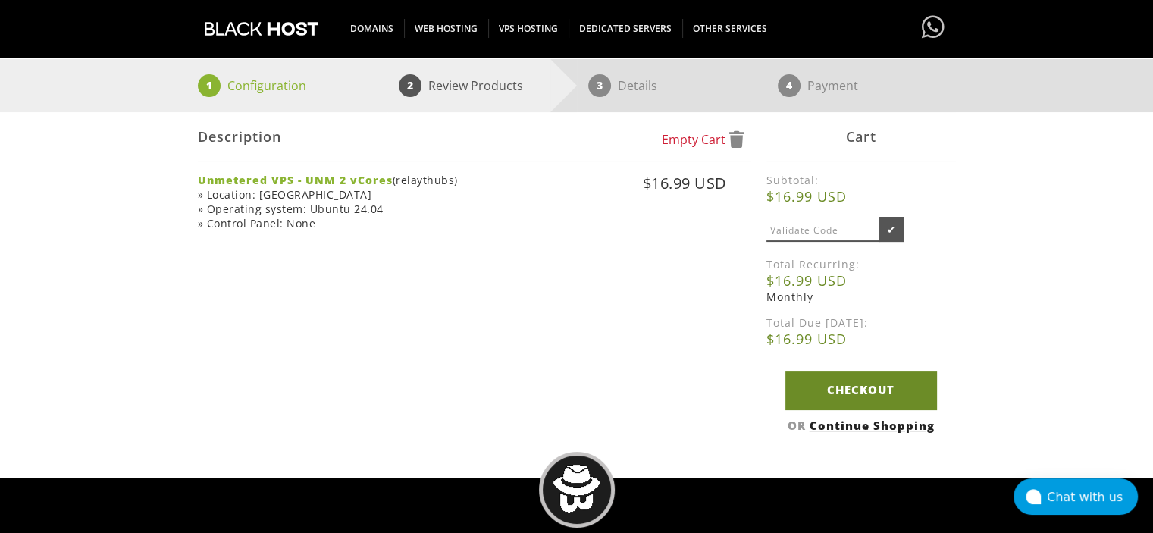
click at [811, 388] on link "Checkout" at bounding box center [862, 390] width 152 height 39
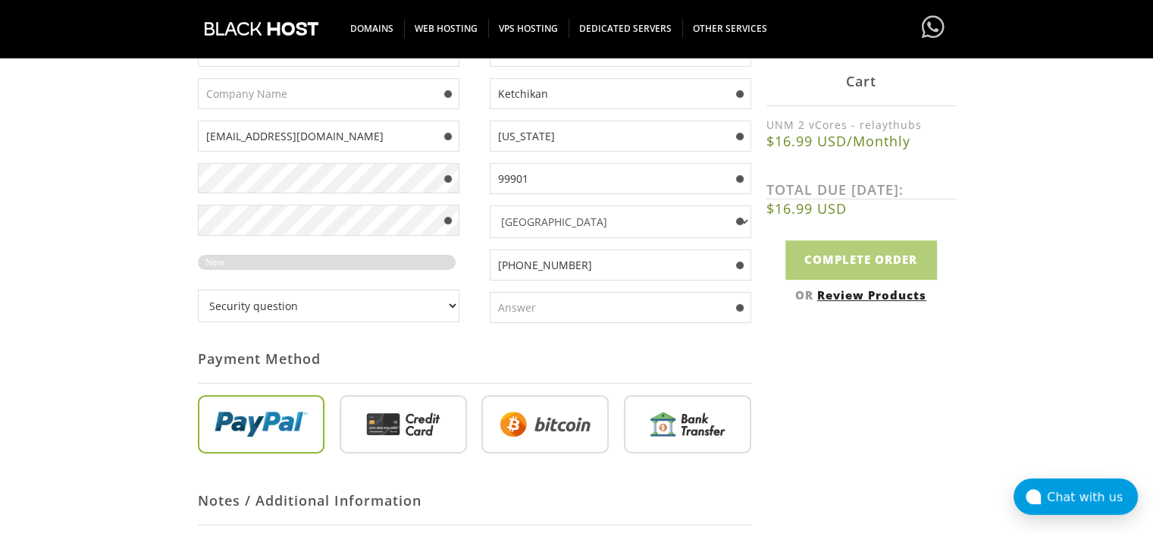
scroll to position [391, 0]
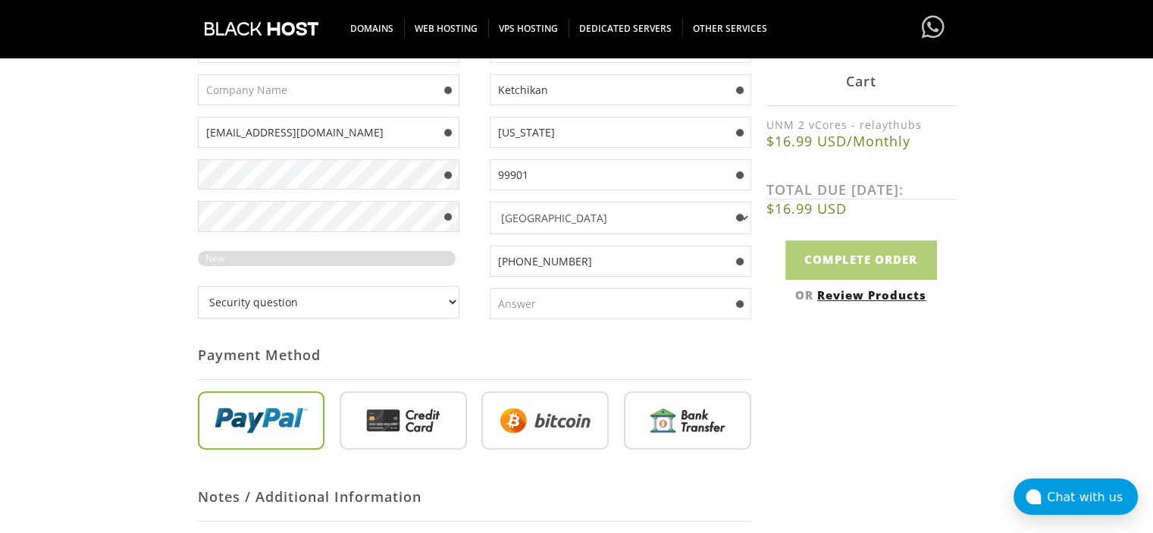
click at [533, 295] on input "text" at bounding box center [621, 303] width 262 height 31
type input "Red"
click at [502, 432] on input "radio" at bounding box center [545, 423] width 127 height 59
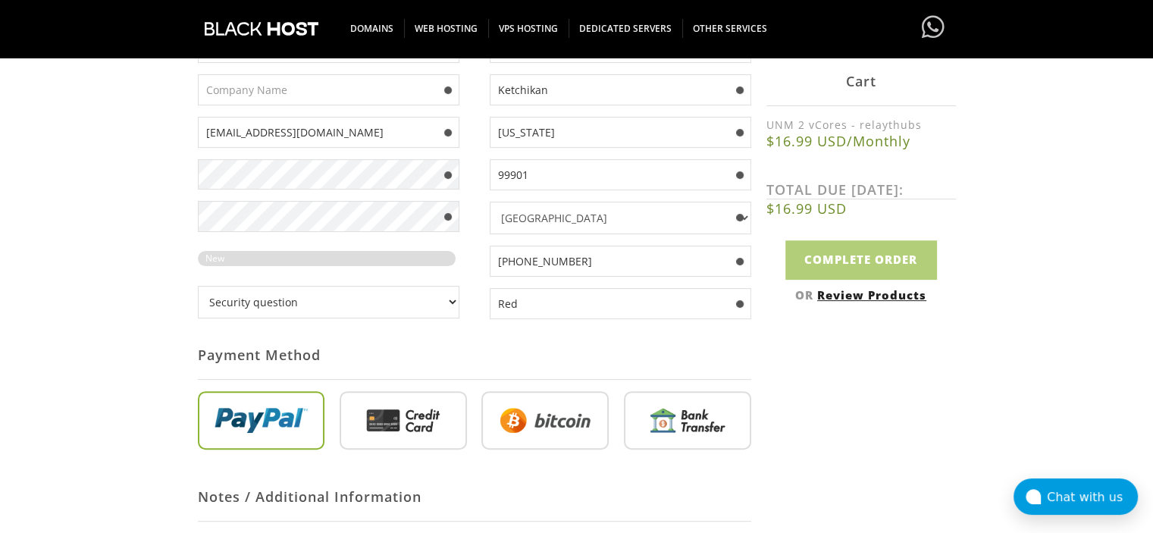
click at [502, 432] on input "radio" at bounding box center [545, 423] width 127 height 59
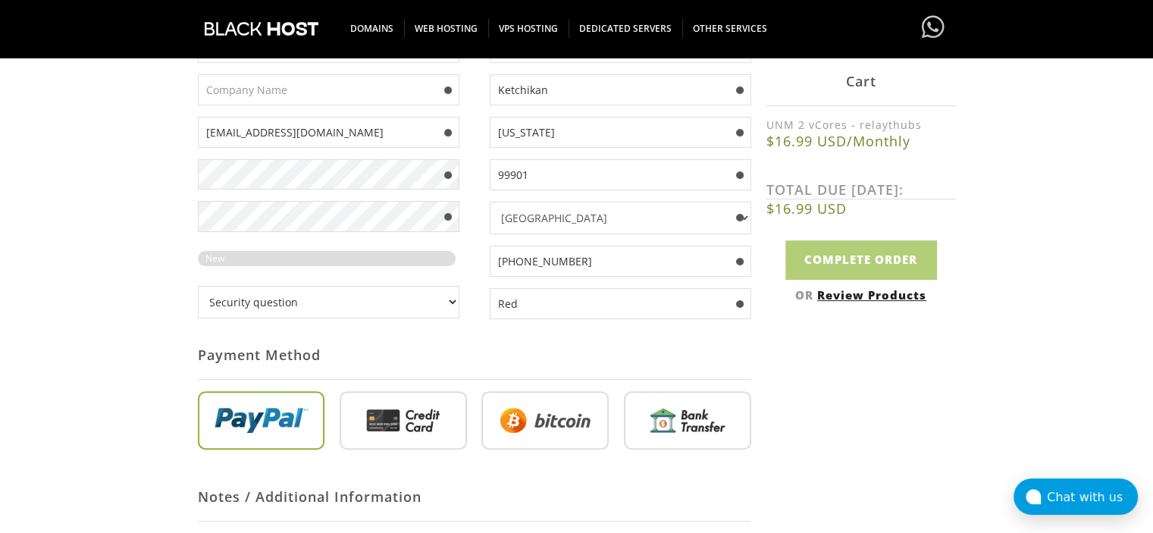
click at [502, 432] on input "radio" at bounding box center [545, 423] width 127 height 59
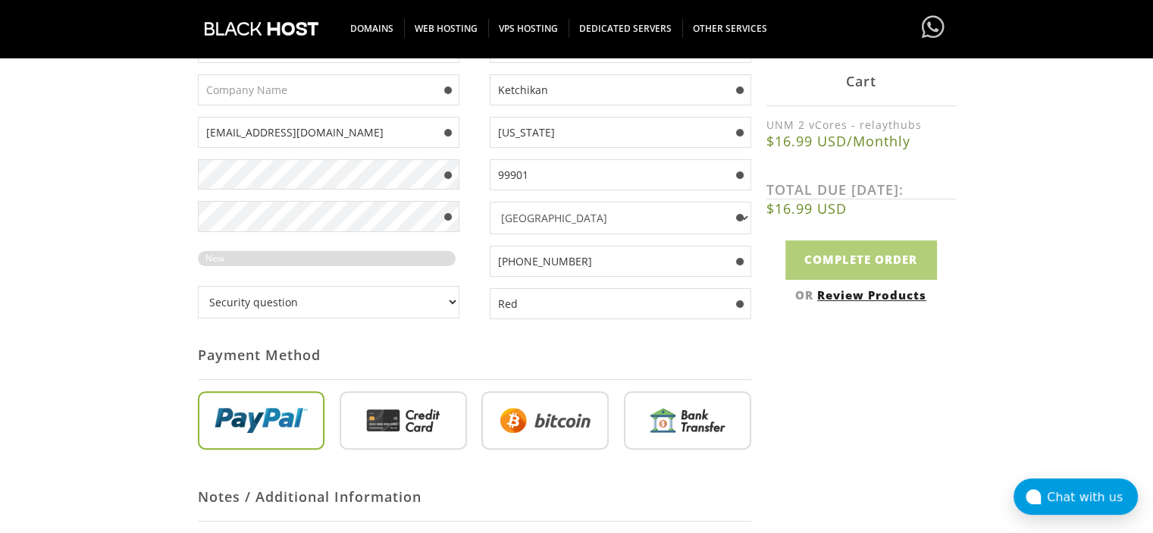
click at [502, 432] on input "radio" at bounding box center [545, 423] width 127 height 59
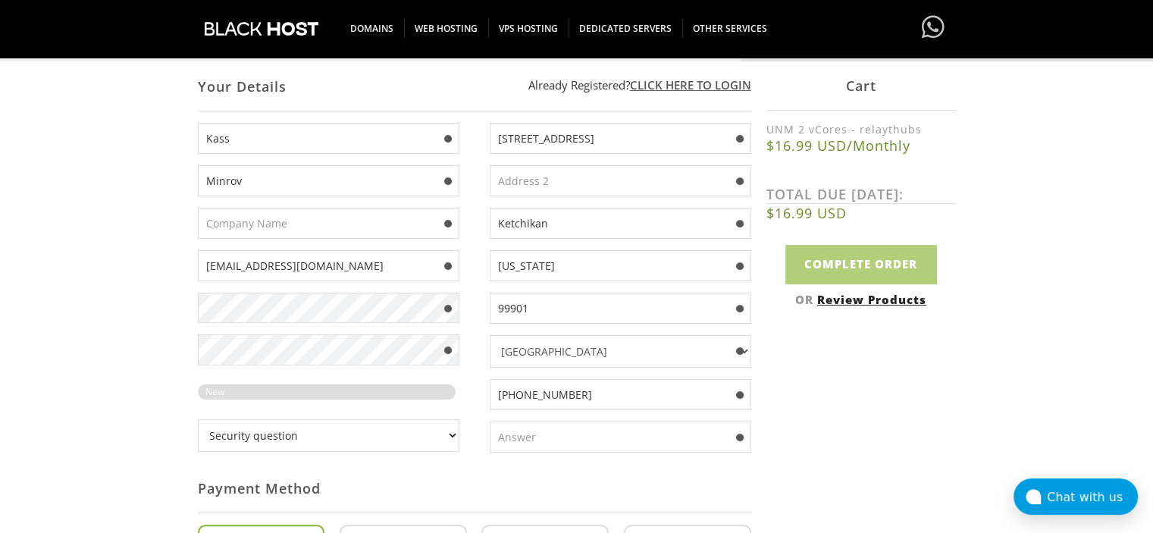
scroll to position [256, 0]
click at [601, 150] on input "[STREET_ADDRESS]" at bounding box center [621, 139] width 262 height 31
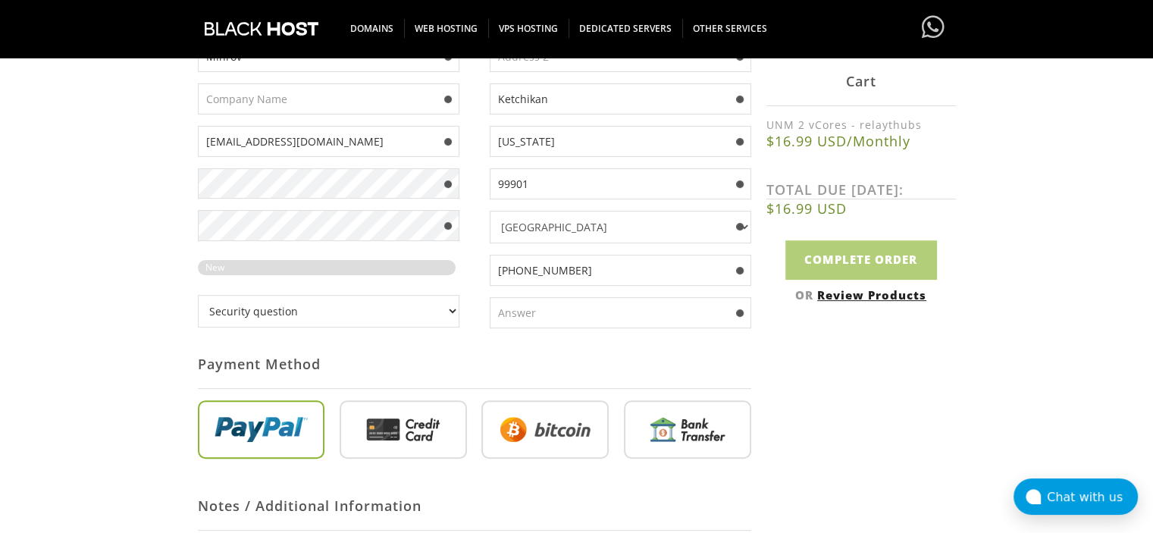
click at [528, 430] on input "radio" at bounding box center [545, 432] width 127 height 59
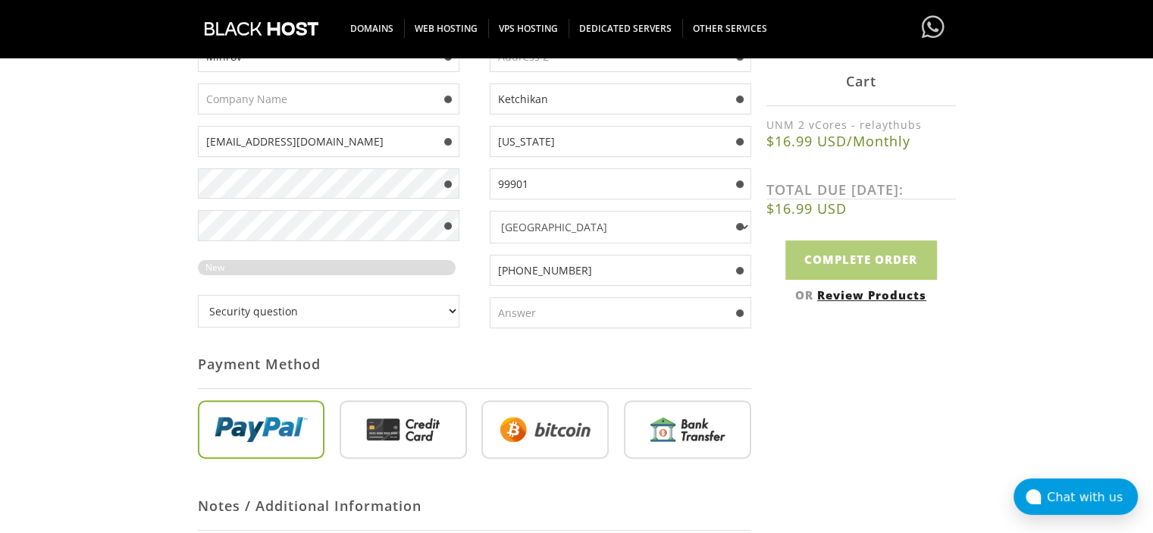
click at [528, 430] on input "radio" at bounding box center [545, 432] width 127 height 59
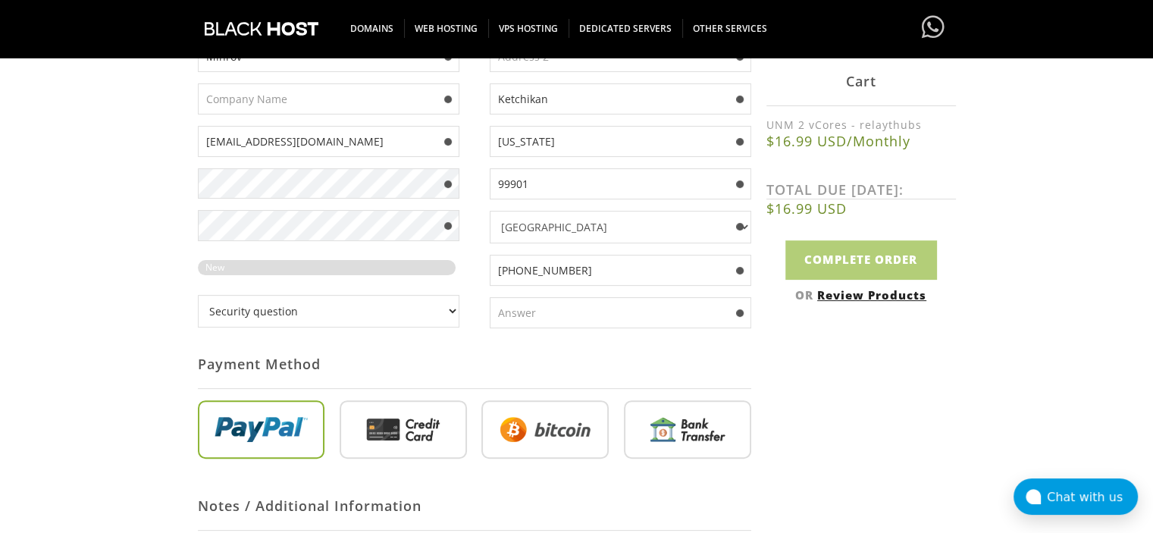
click at [528, 430] on input "radio" at bounding box center [545, 432] width 127 height 59
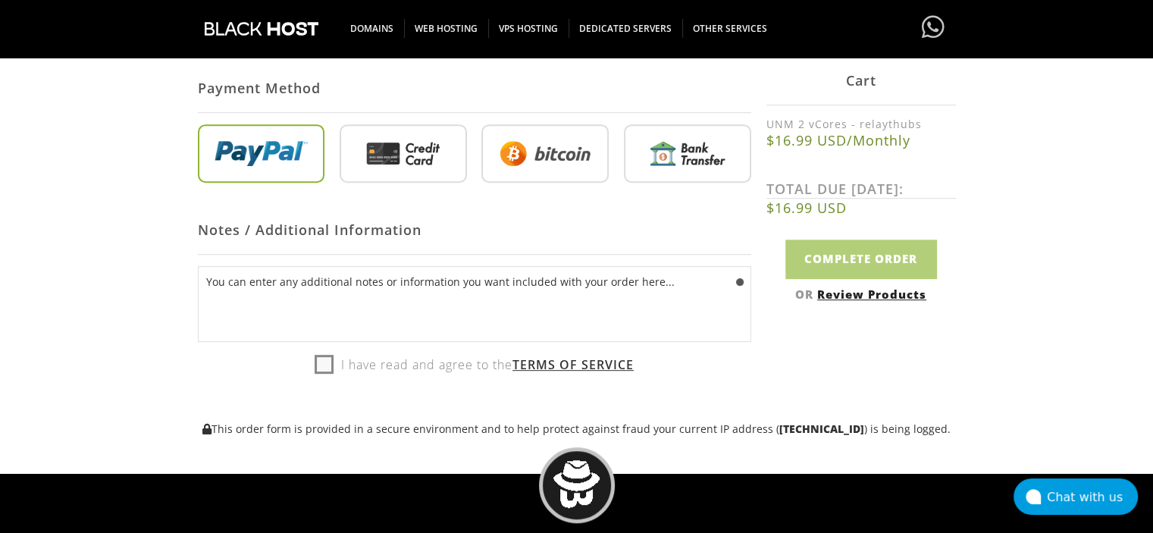
scroll to position [679, 0]
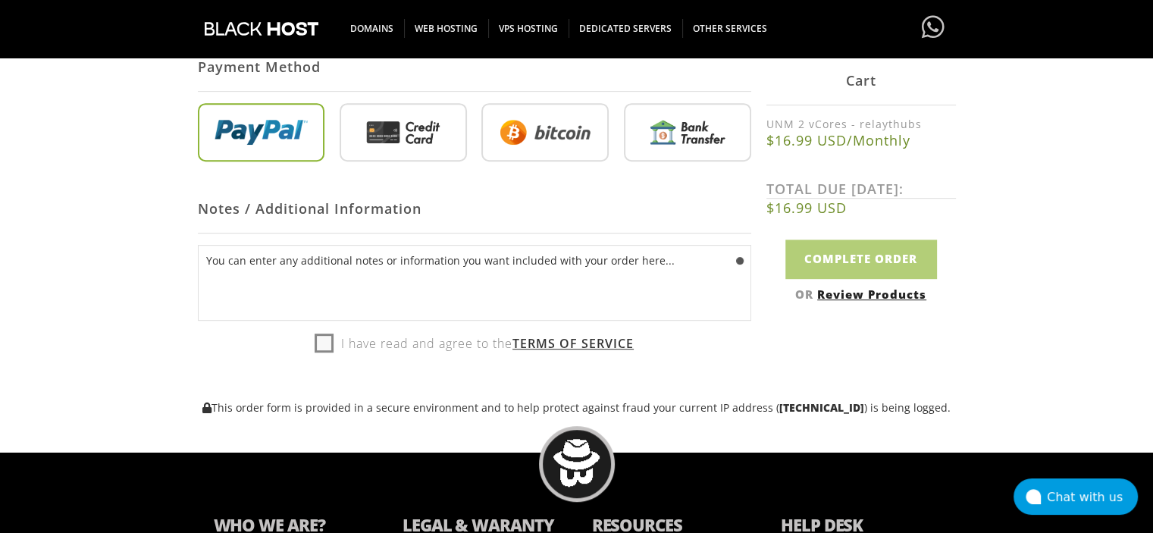
click at [318, 346] on label "I have read and agree to the Terms of Service" at bounding box center [474, 343] width 319 height 23
checkbox input "true"
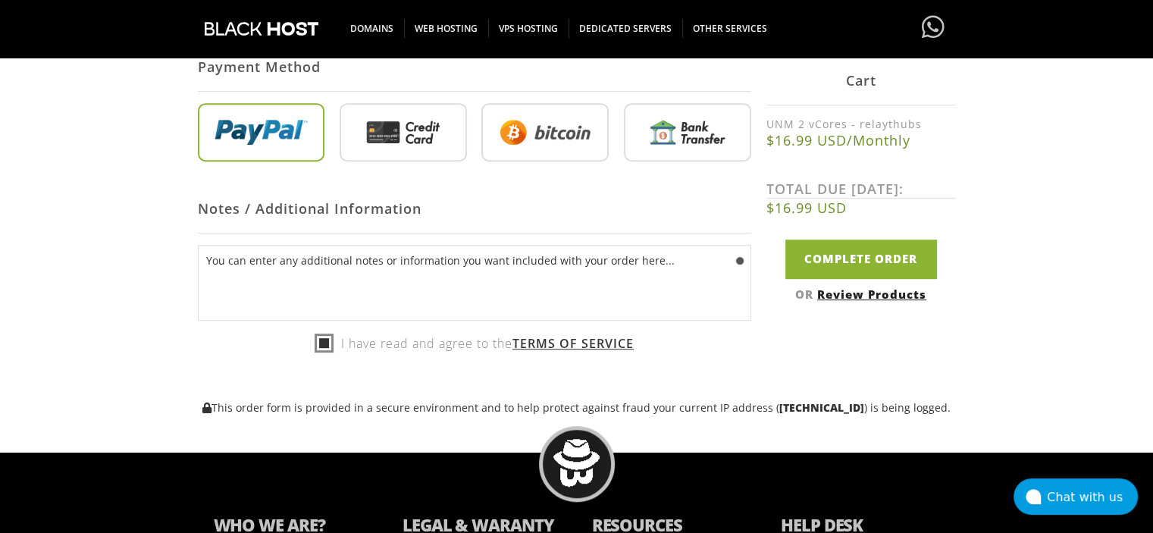
scroll to position [426, 0]
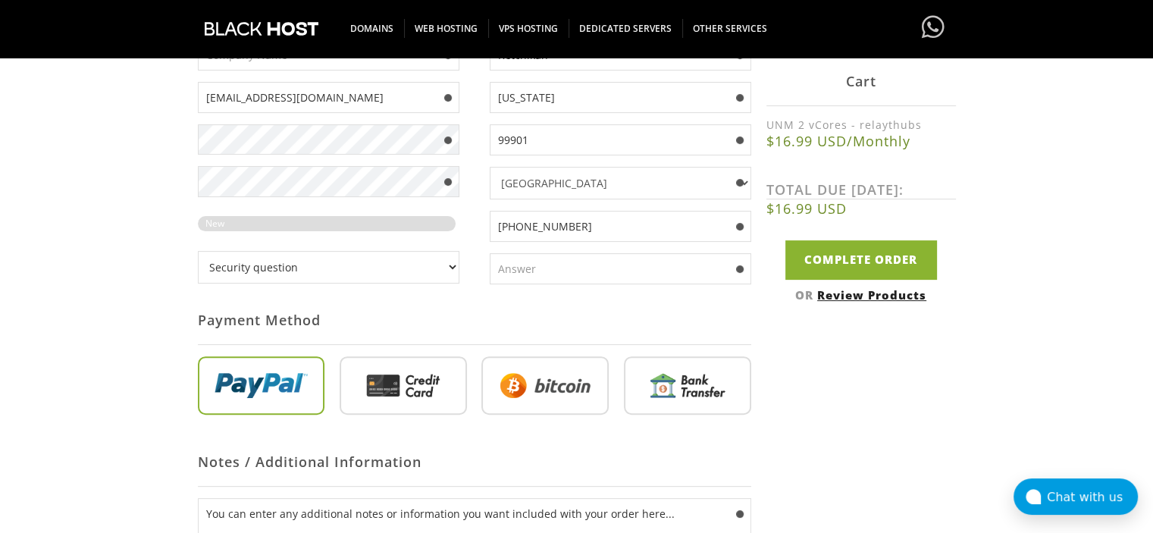
click at [533, 397] on input "radio" at bounding box center [545, 388] width 127 height 59
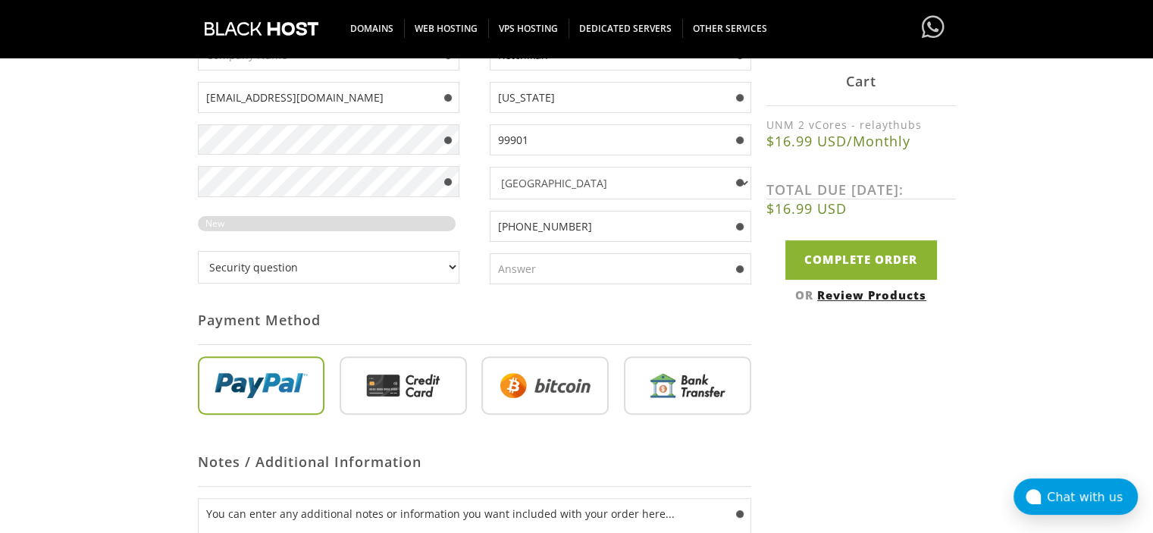
click at [533, 397] on input "radio" at bounding box center [545, 388] width 127 height 59
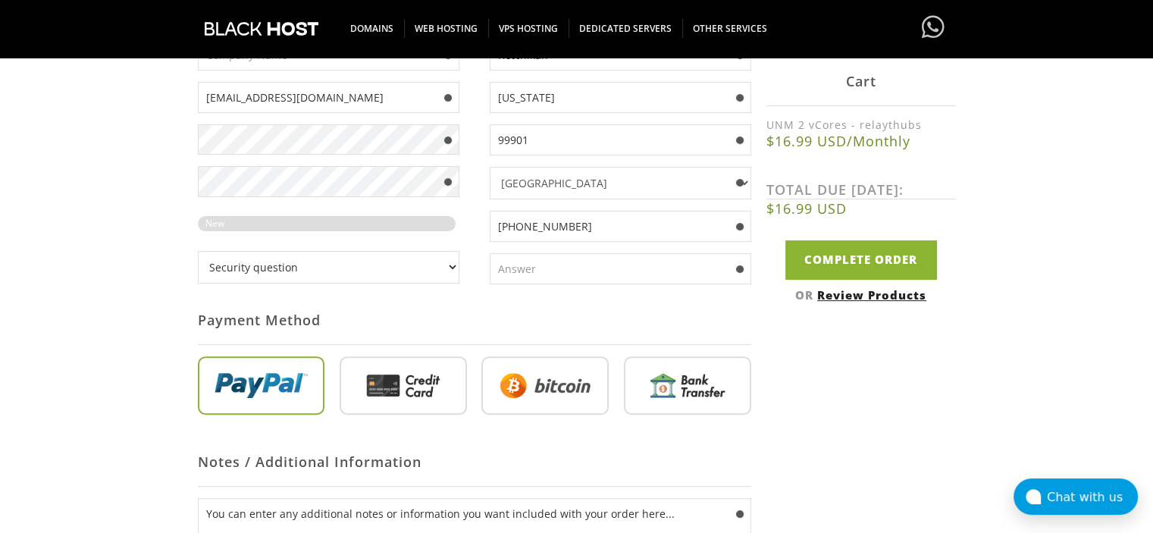
click at [533, 397] on input "radio" at bounding box center [545, 388] width 127 height 59
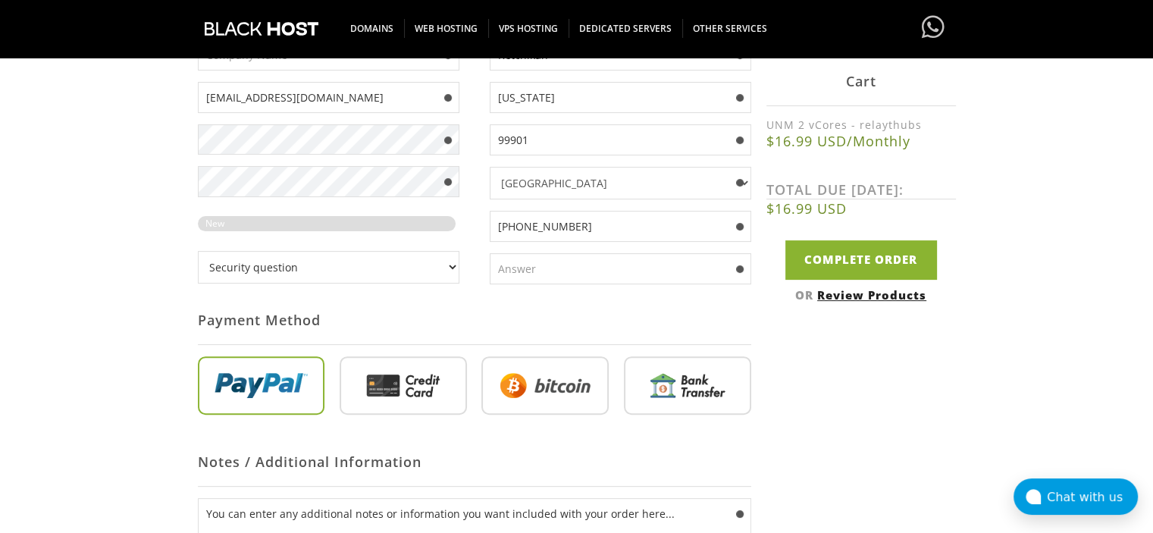
click at [533, 397] on input "radio" at bounding box center [545, 388] width 127 height 59
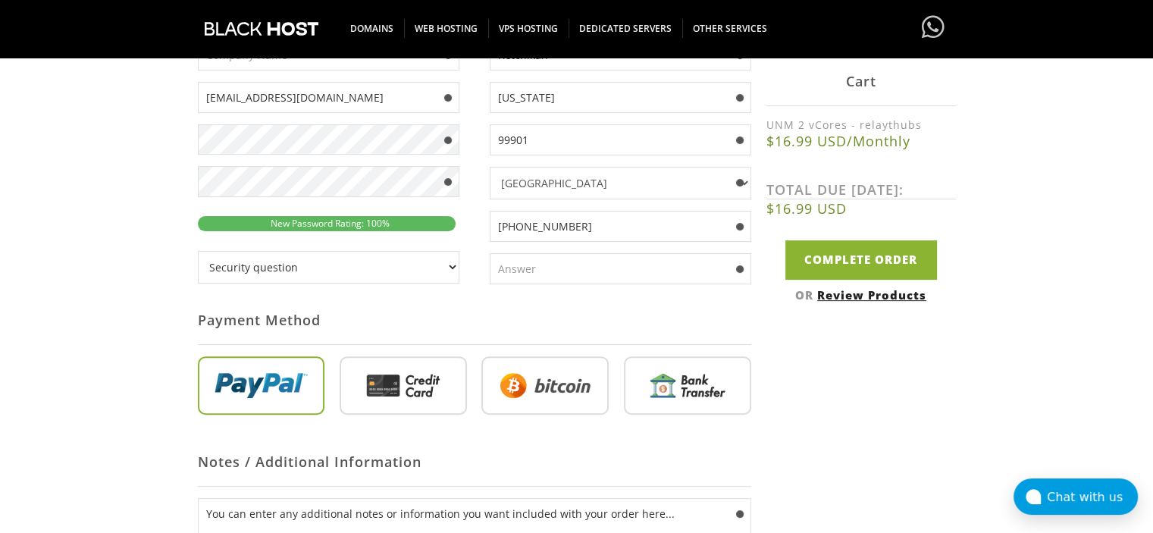
click at [517, 259] on input "text" at bounding box center [621, 268] width 262 height 31
type input "Red"
click at [548, 372] on input "radio" at bounding box center [545, 388] width 127 height 59
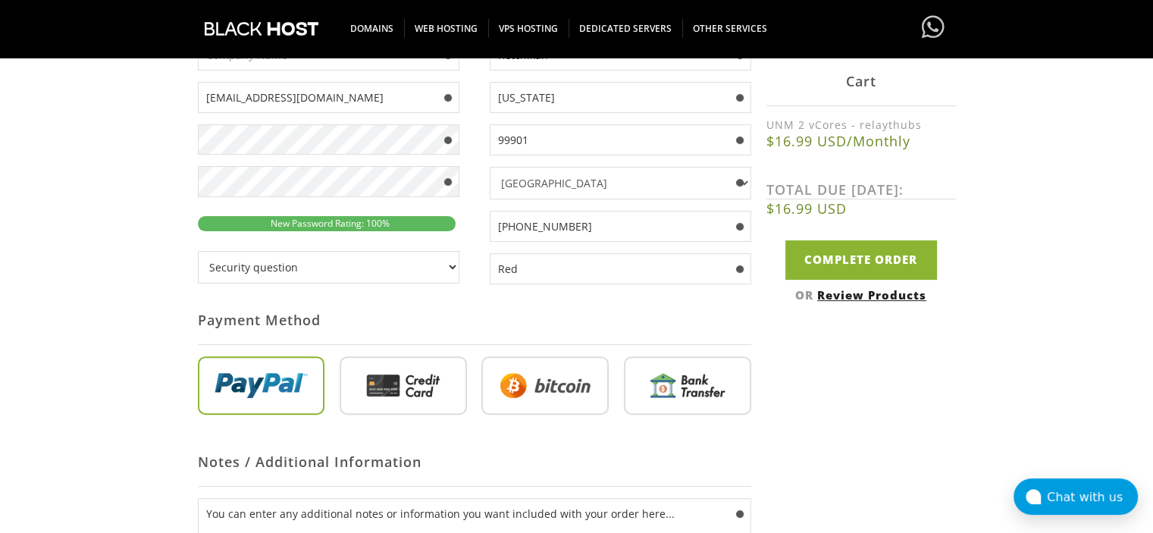
click at [548, 372] on input "radio" at bounding box center [545, 388] width 127 height 59
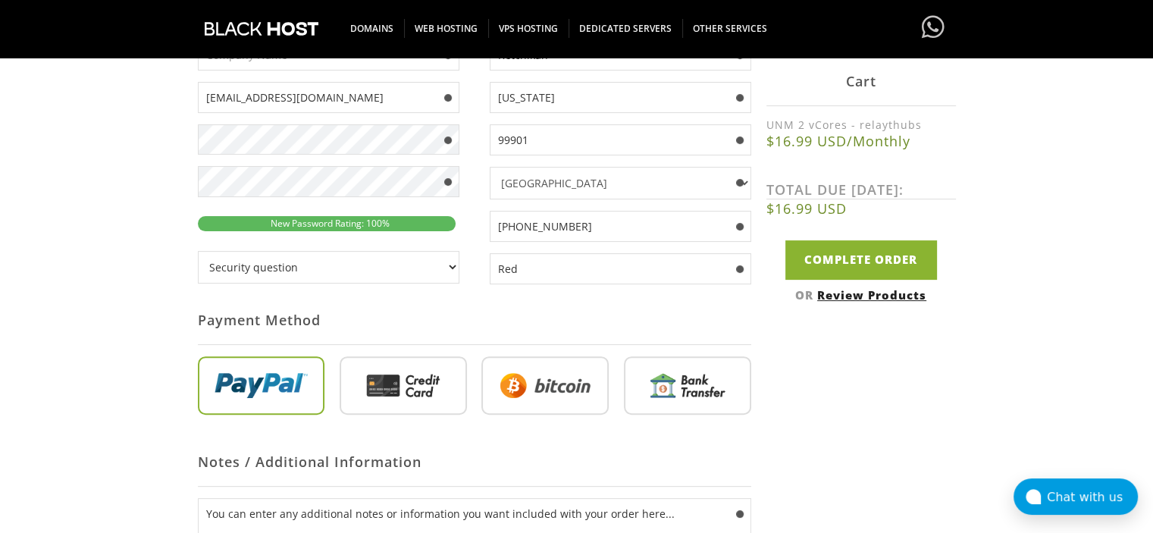
click at [548, 372] on input "radio" at bounding box center [545, 388] width 127 height 59
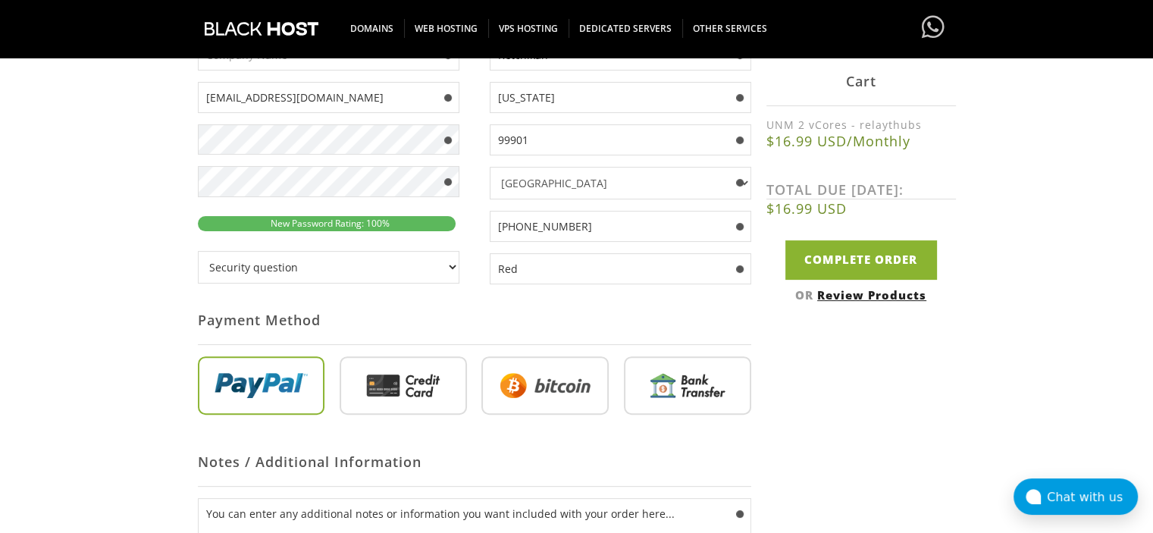
click at [548, 372] on input "radio" at bounding box center [545, 388] width 127 height 59
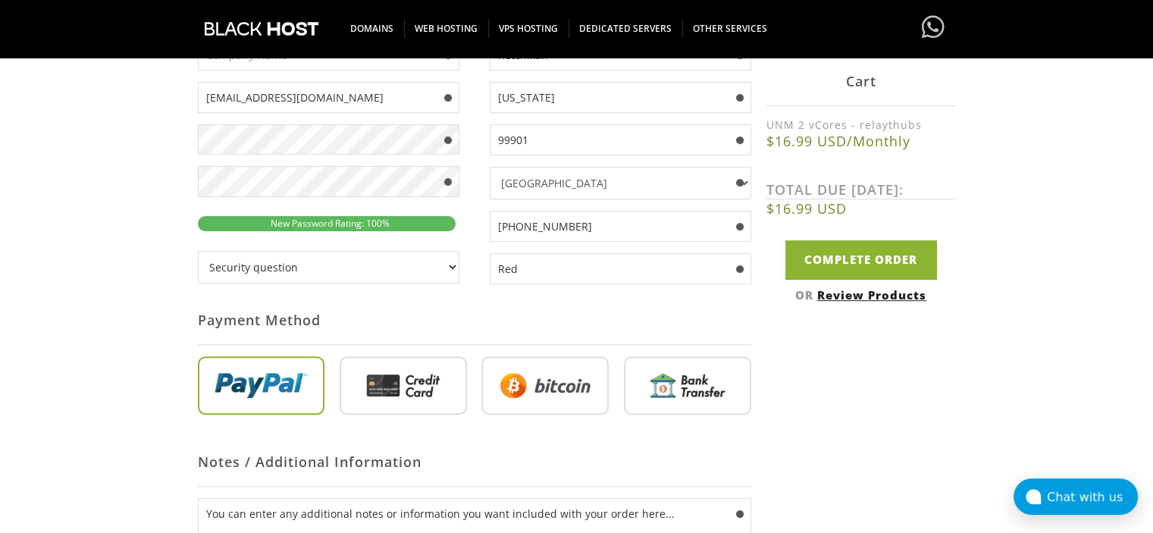
click at [548, 372] on input "radio" at bounding box center [545, 388] width 127 height 59
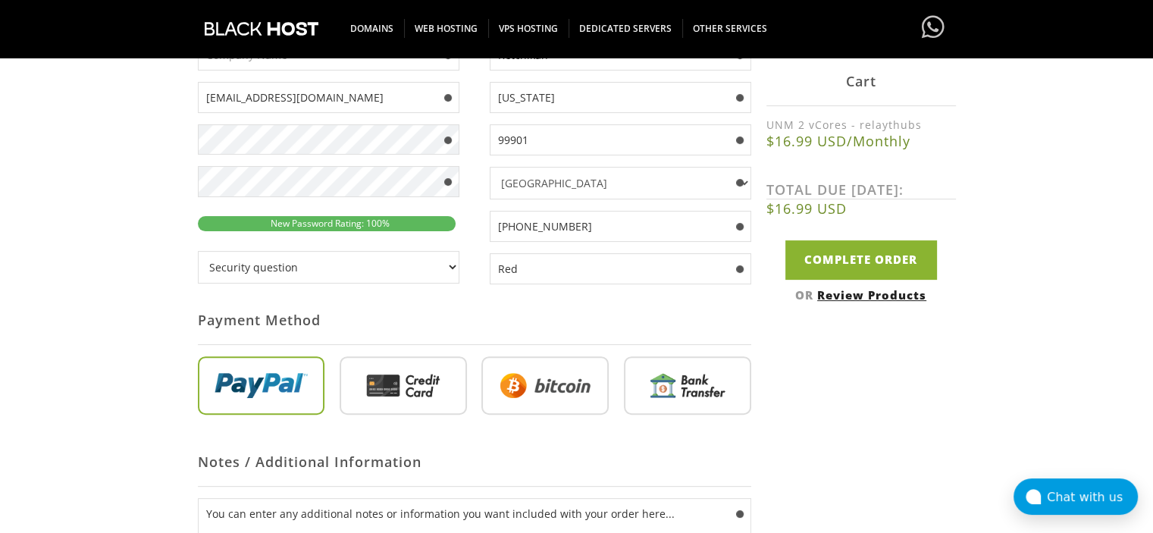
click at [548, 372] on input "radio" at bounding box center [545, 388] width 127 height 59
click at [828, 372] on div "Not Yet Registered? Click here to signup... Login Login Already Registered? Cli…" at bounding box center [577, 280] width 758 height 775
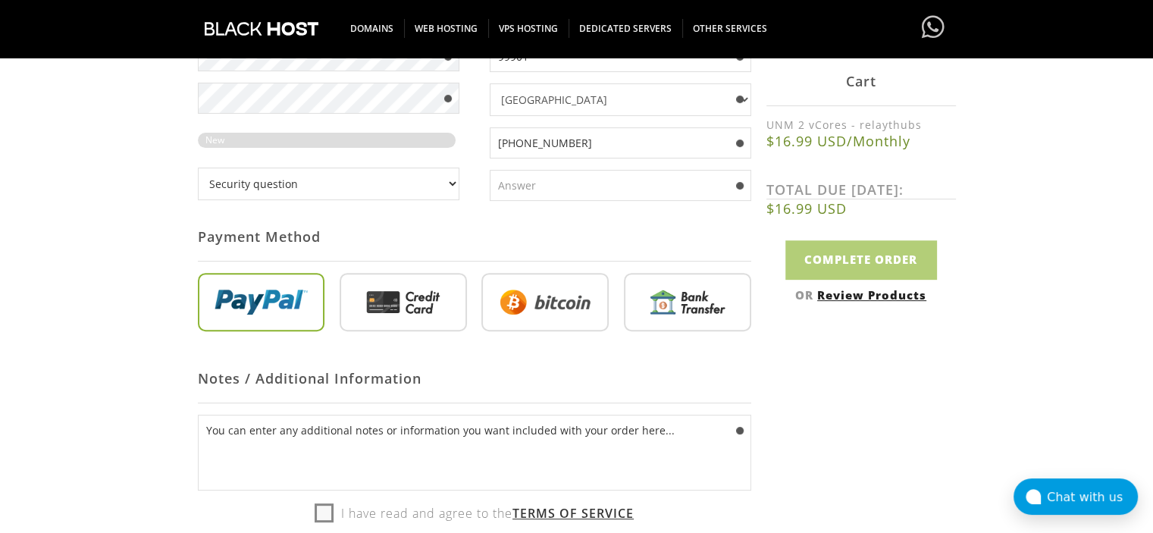
scroll to position [507, 0]
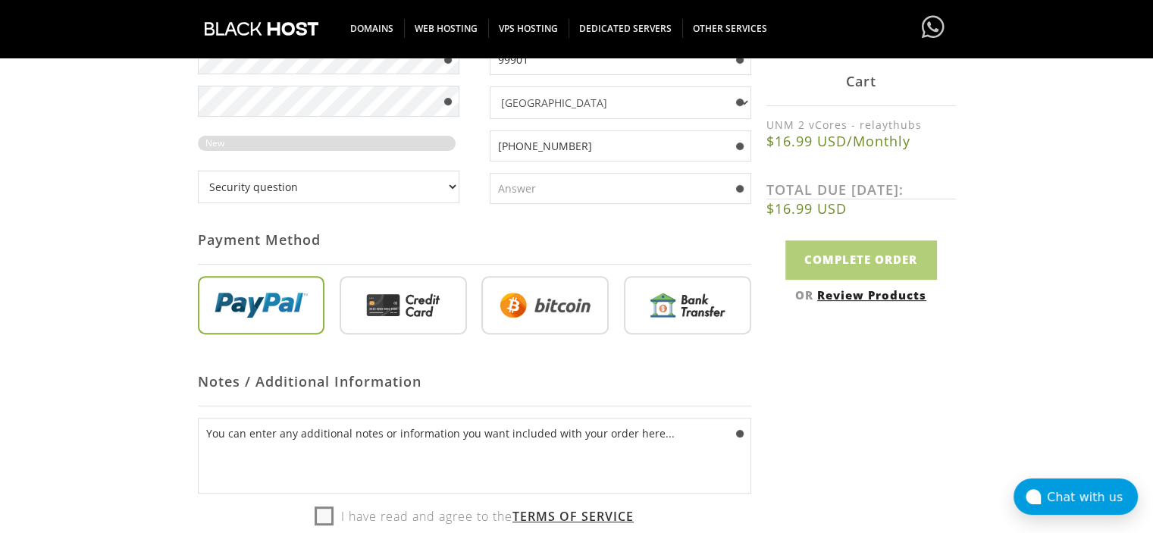
click at [492, 314] on input "radio" at bounding box center [545, 308] width 127 height 59
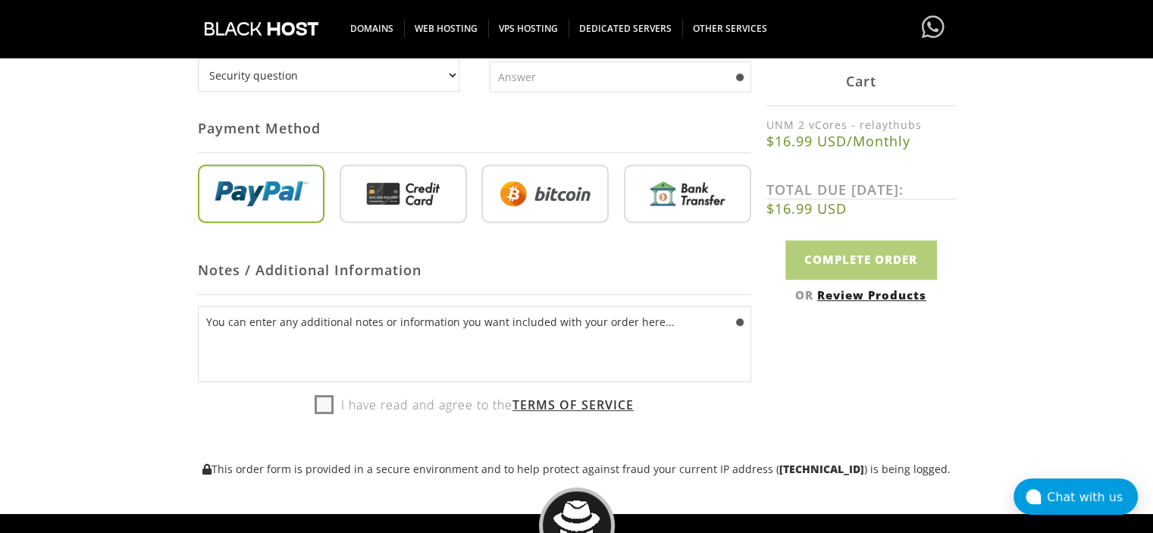
scroll to position [620, 0]
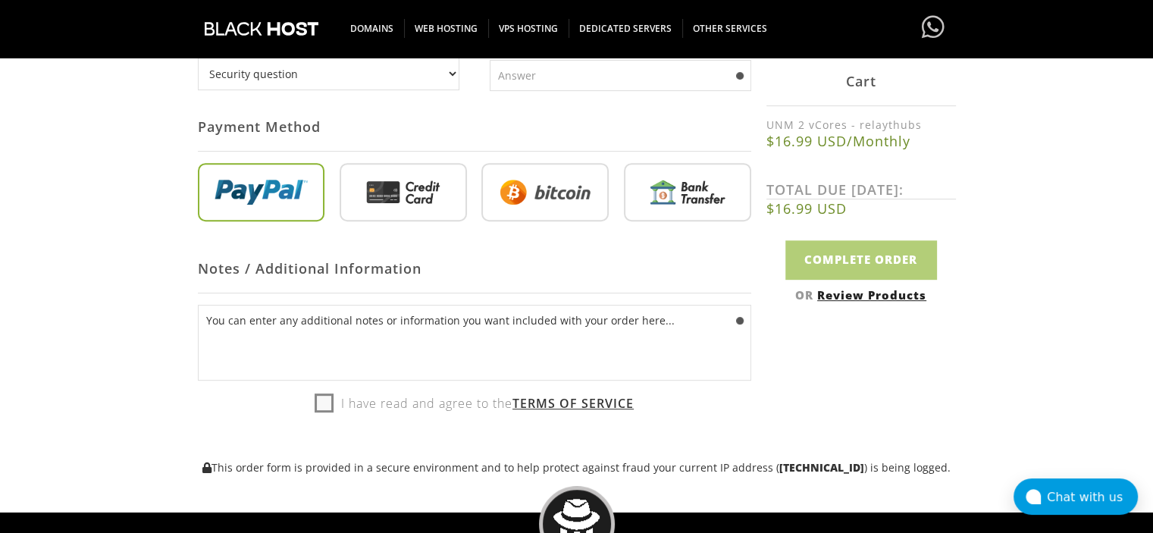
click at [557, 211] on input "radio" at bounding box center [545, 195] width 127 height 59
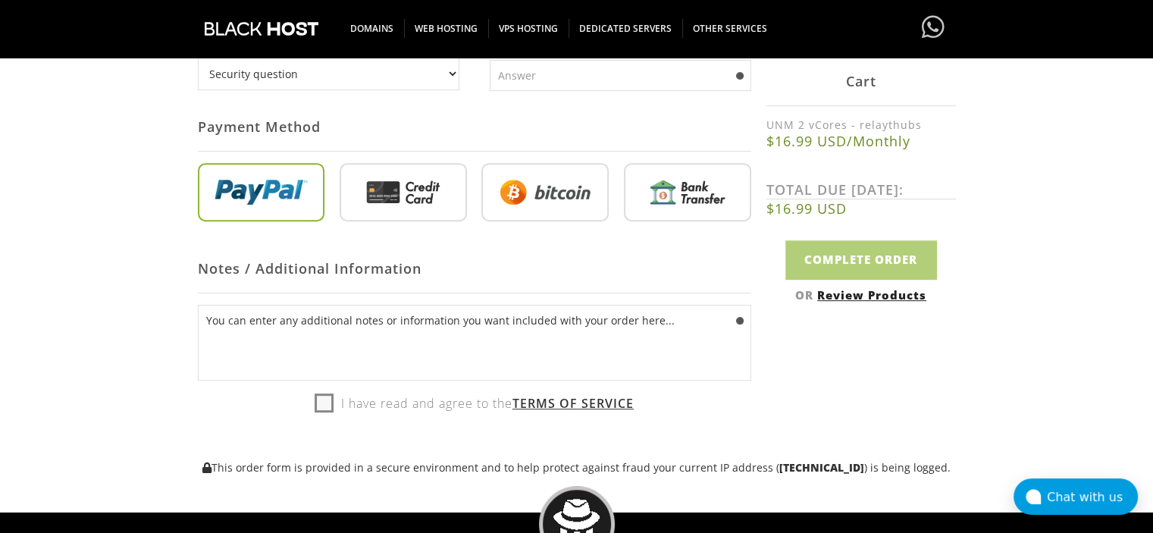
click at [557, 211] on input "radio" at bounding box center [545, 195] width 127 height 59
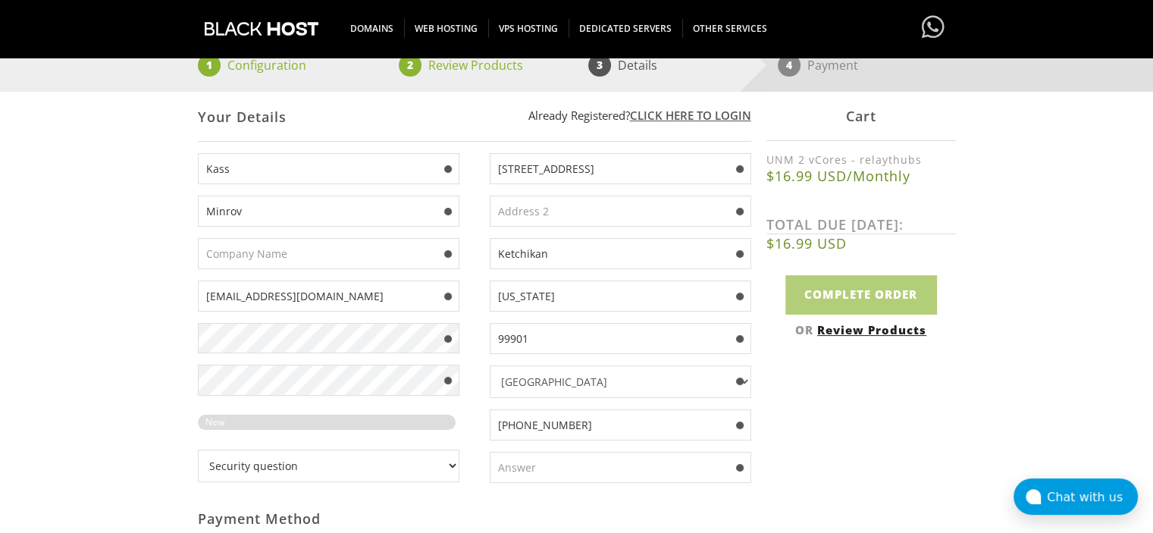
scroll to position [224, 0]
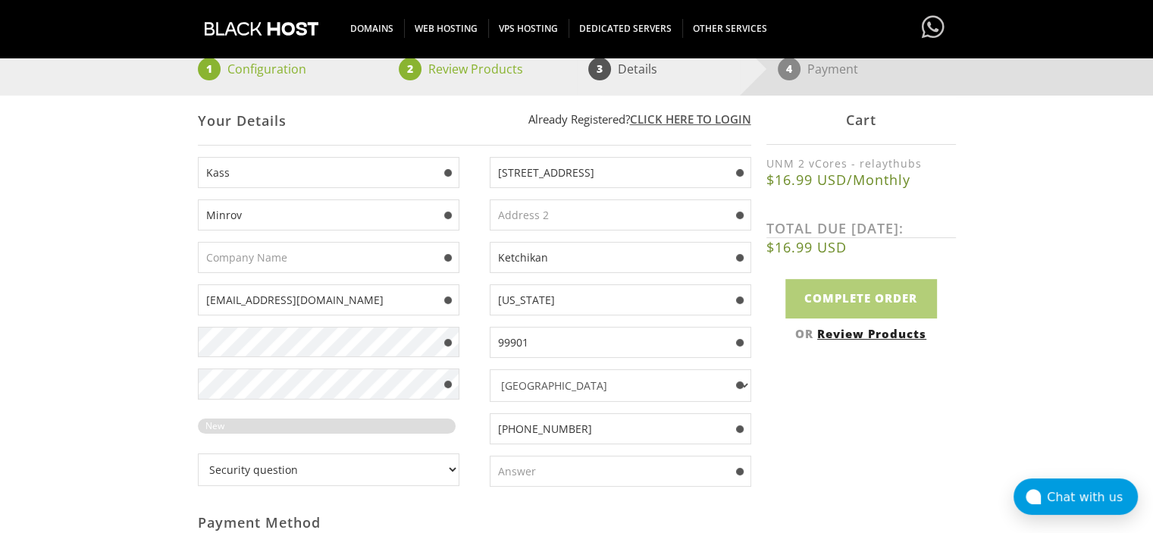
click at [258, 262] on input "text" at bounding box center [329, 257] width 262 height 31
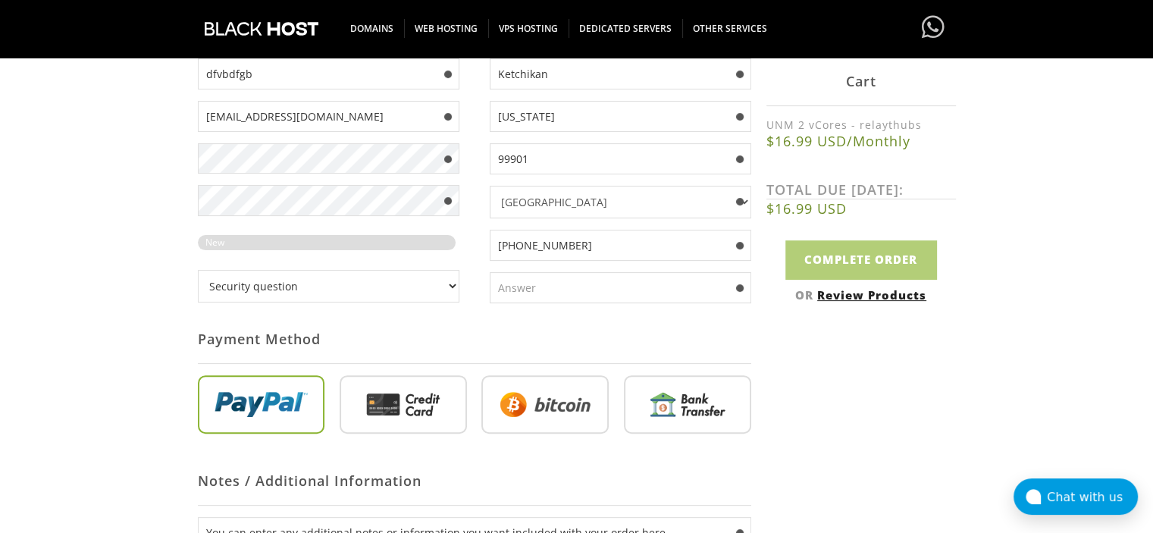
scroll to position [408, 0]
type input "dfvbdfgb"
click at [531, 384] on input "radio" at bounding box center [545, 407] width 127 height 59
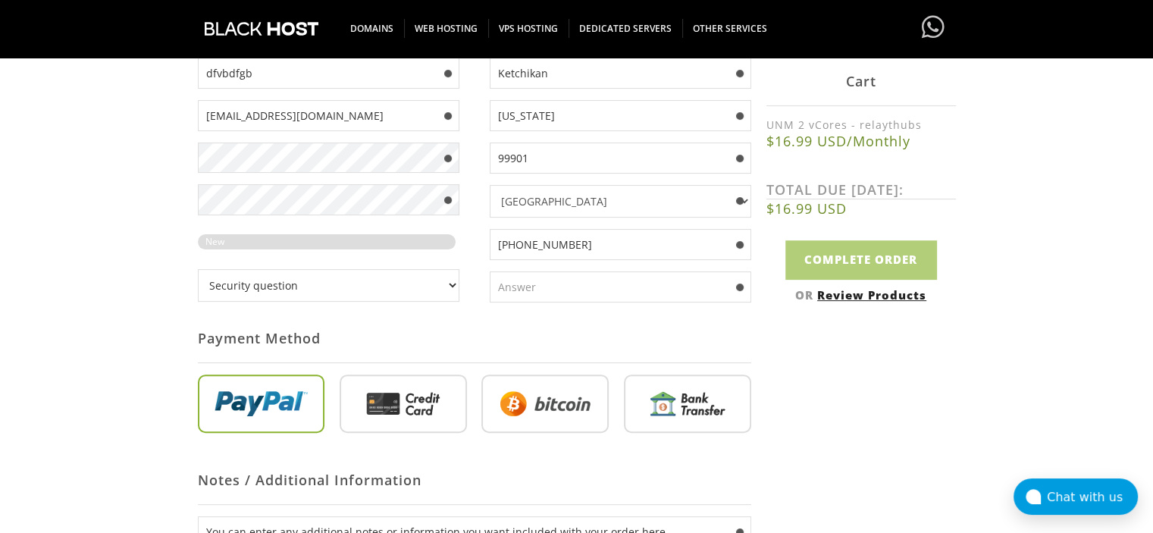
click at [531, 384] on input "radio" at bounding box center [545, 407] width 127 height 59
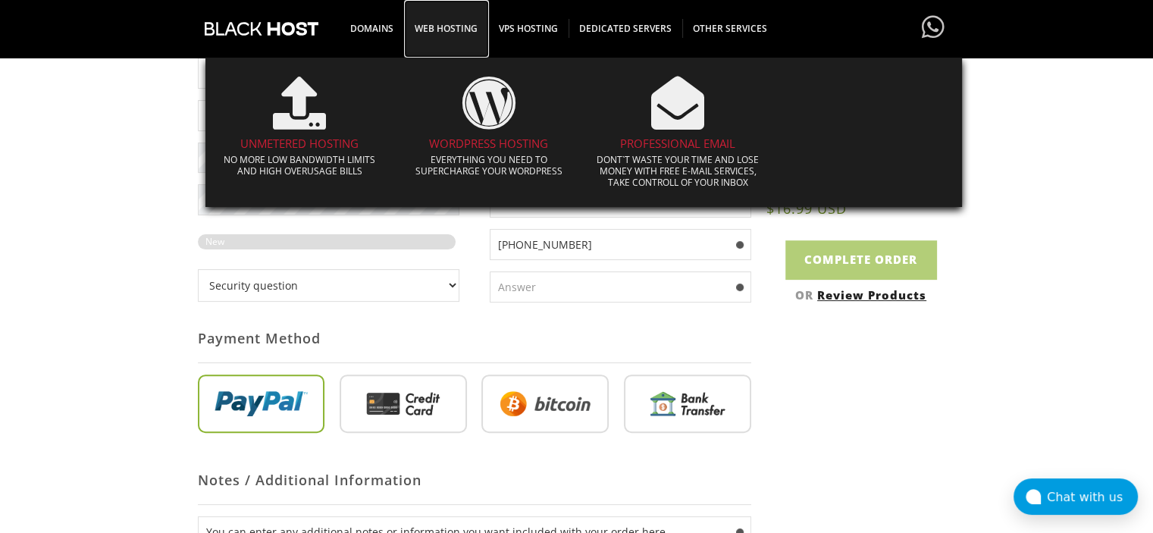
click at [438, 22] on span "WEB HOSTING" at bounding box center [446, 28] width 84 height 19
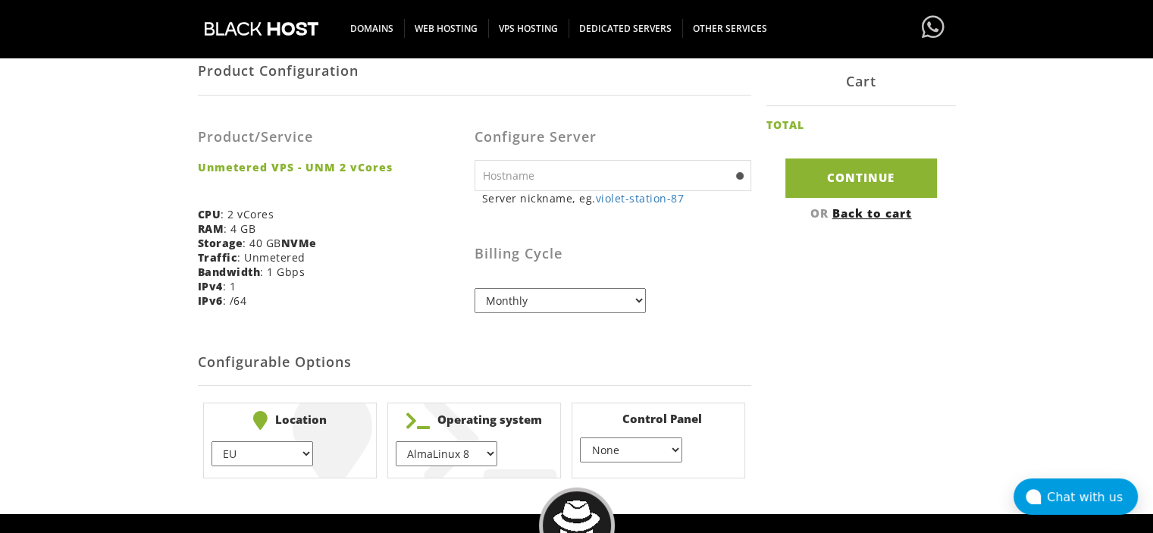
scroll to position [272, 0]
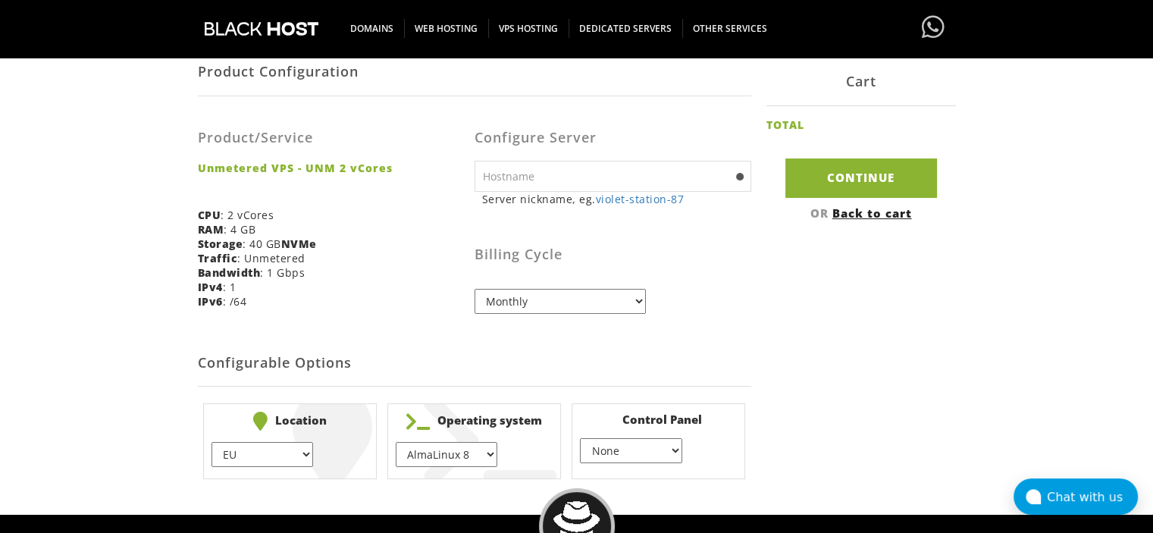
click at [488, 171] on input "text" at bounding box center [613, 176] width 277 height 31
type input "relaythubs"
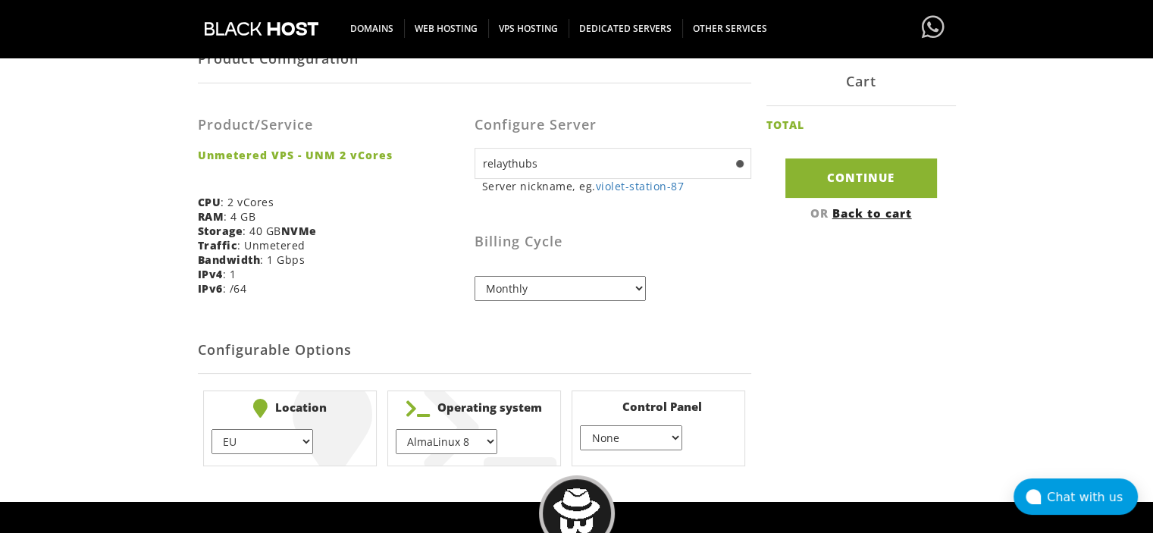
scroll to position [289, 0]
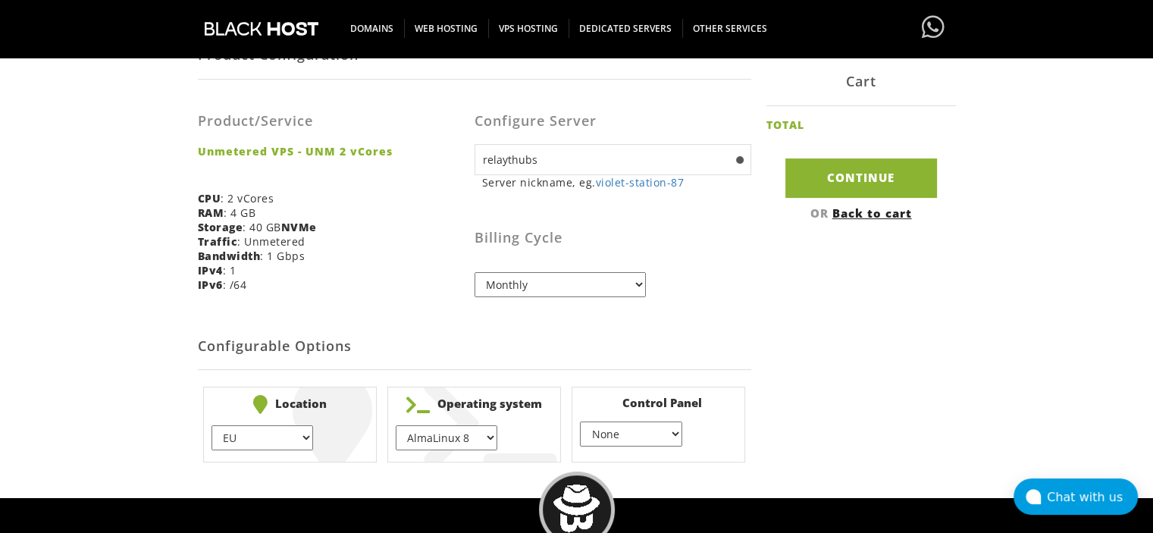
click at [479, 431] on select "AlmaLinux 8 } AlmaLinux 9 } AlmaLinux 10 } Rocky Linux 8 } Rocky Linux 9 } Cent…" at bounding box center [447, 437] width 102 height 25
select select "1208"
click at [396, 425] on select "AlmaLinux 8 } AlmaLinux 9 } AlmaLinux 10 } Rocky Linux 8 } Rocky Linux 9 } Cent…" at bounding box center [447, 437] width 102 height 25
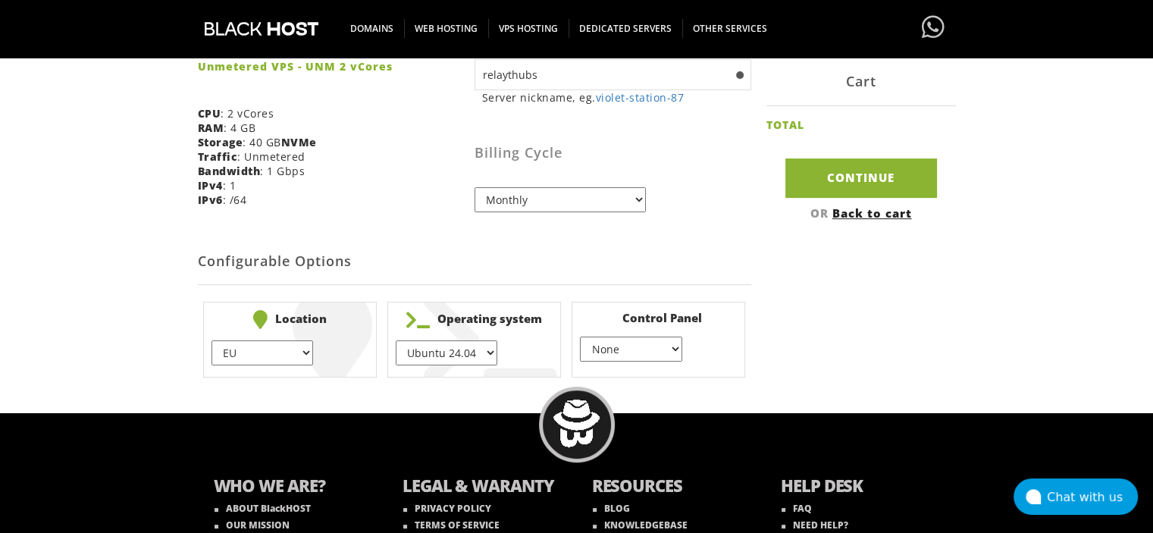
scroll to position [370, 0]
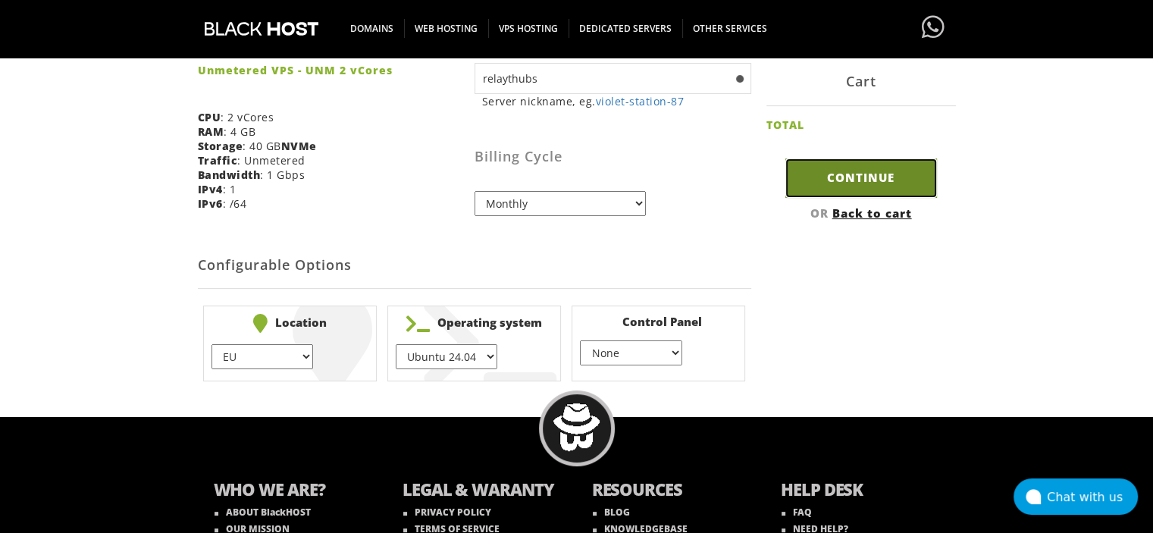
click at [846, 177] on input "Continue" at bounding box center [862, 177] width 152 height 39
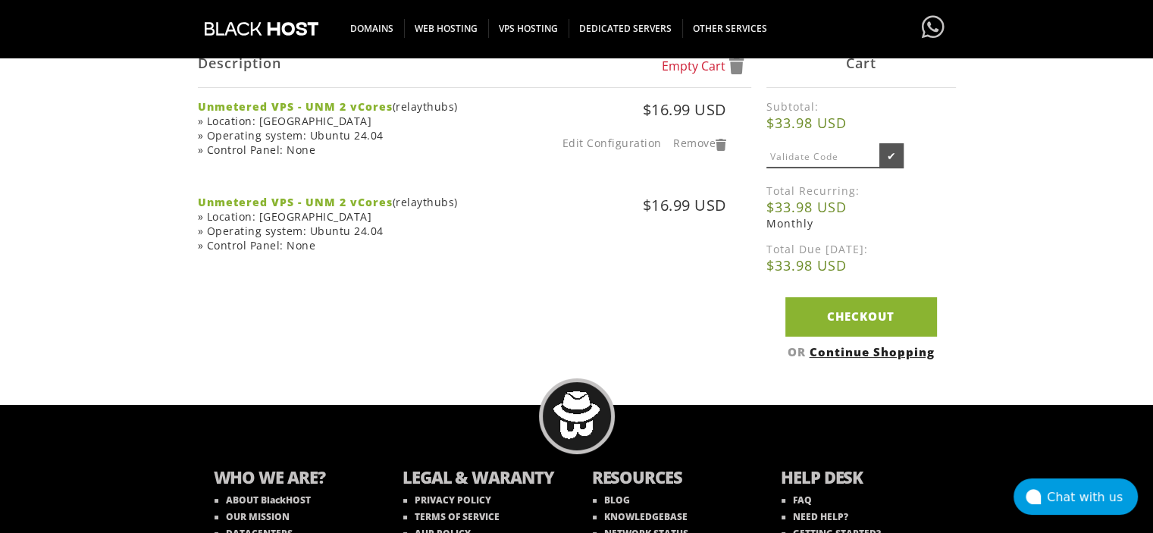
scroll to position [289, 0]
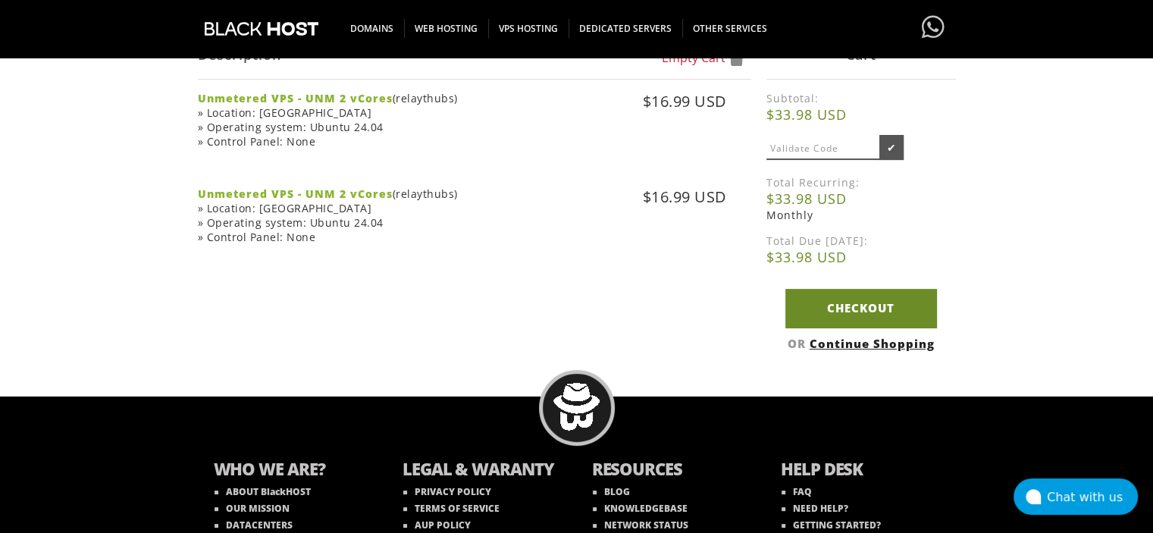
click at [839, 328] on link "Checkout" at bounding box center [862, 308] width 152 height 39
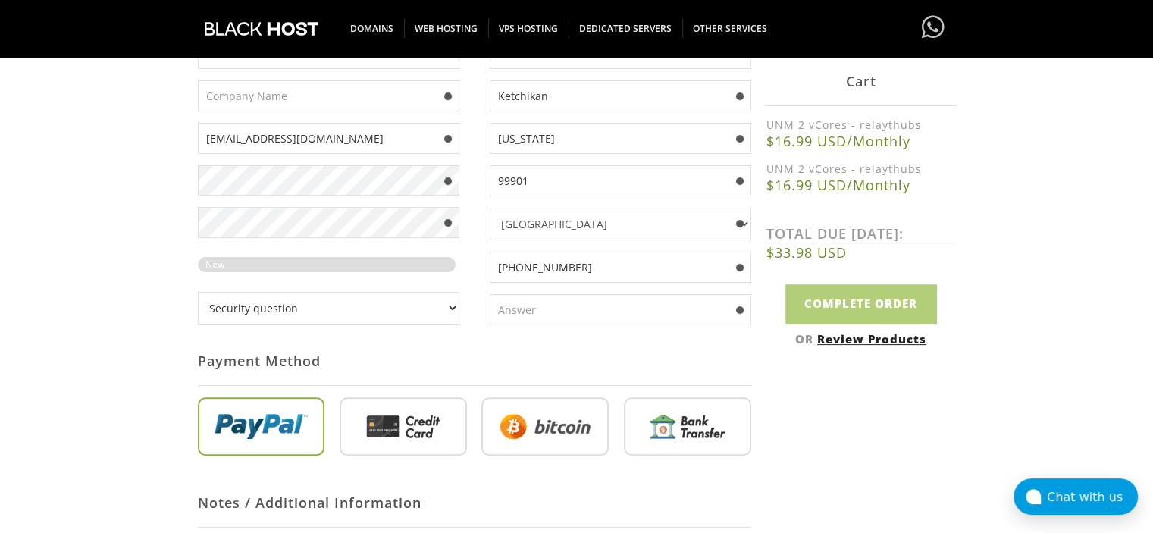
scroll to position [384, 0]
click at [488, 438] on input "radio" at bounding box center [545, 430] width 127 height 59
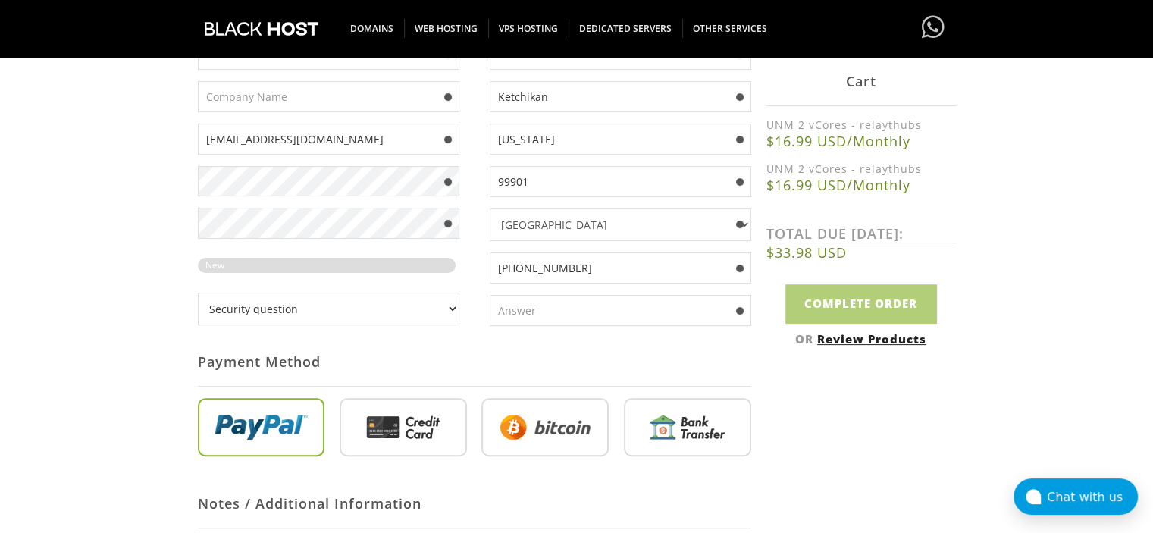
click at [488, 438] on input "radio" at bounding box center [545, 430] width 127 height 59
click at [563, 306] on input "text" at bounding box center [621, 310] width 262 height 31
type input "Red"
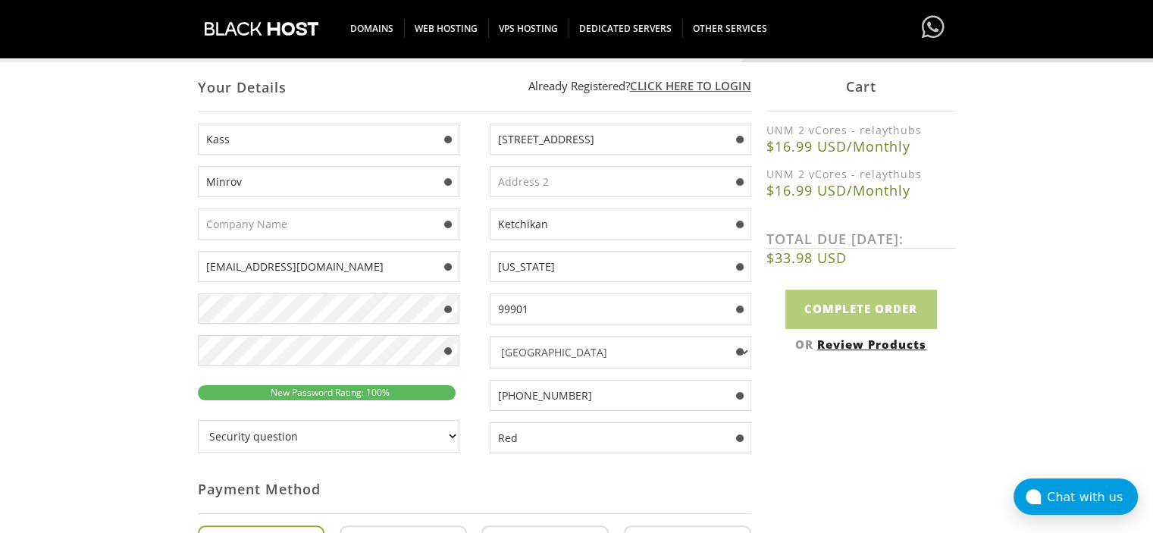
scroll to position [256, 0]
click at [328, 221] on input "text" at bounding box center [329, 224] width 262 height 31
click at [446, 227] on span at bounding box center [448, 225] width 8 height 8
click at [347, 215] on input "text" at bounding box center [329, 224] width 262 height 31
type input "EPC"
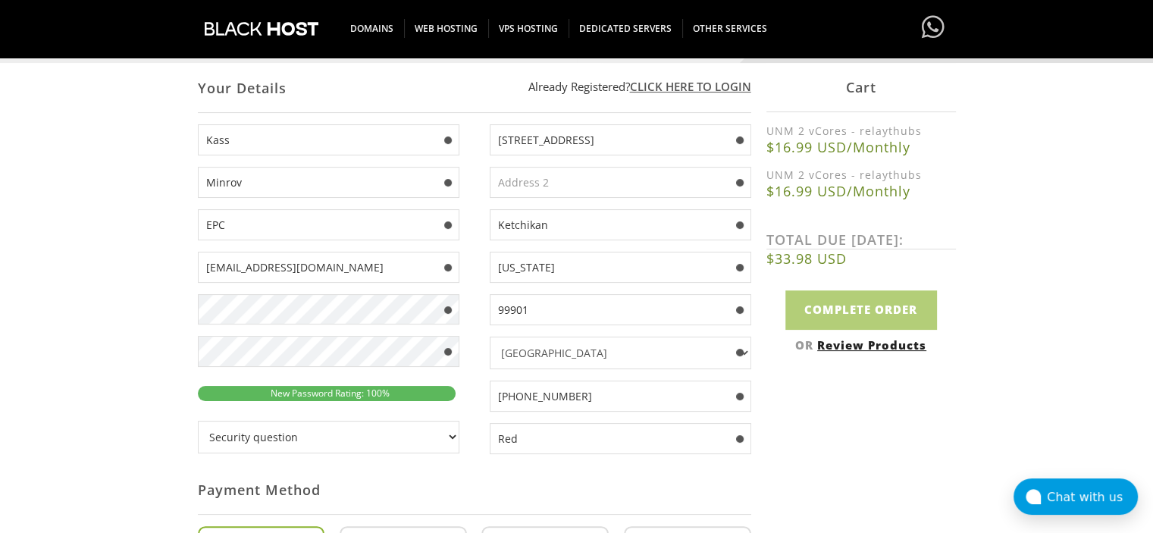
click at [511, 180] on input "text" at bounding box center [621, 182] width 262 height 31
click at [616, 136] on input "[STREET_ADDRESS]" at bounding box center [621, 139] width 262 height 31
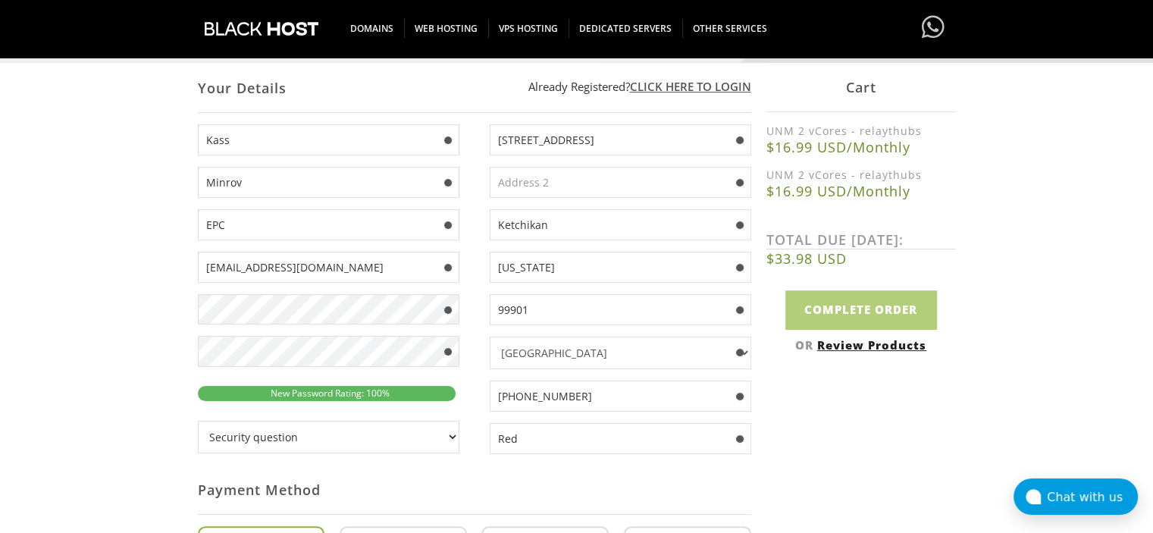
type input "[STREET_ADDRESS]"
drag, startPoint x: 664, startPoint y: 121, endPoint x: 636, endPoint y: 136, distance: 31.9
click at [636, 136] on form "Already Registered? Click here to login Your Details Kass [GEOGRAPHIC_DATA] EPC…" at bounding box center [475, 425] width 554 height 723
click at [636, 136] on input "[STREET_ADDRESS]" at bounding box center [621, 139] width 262 height 31
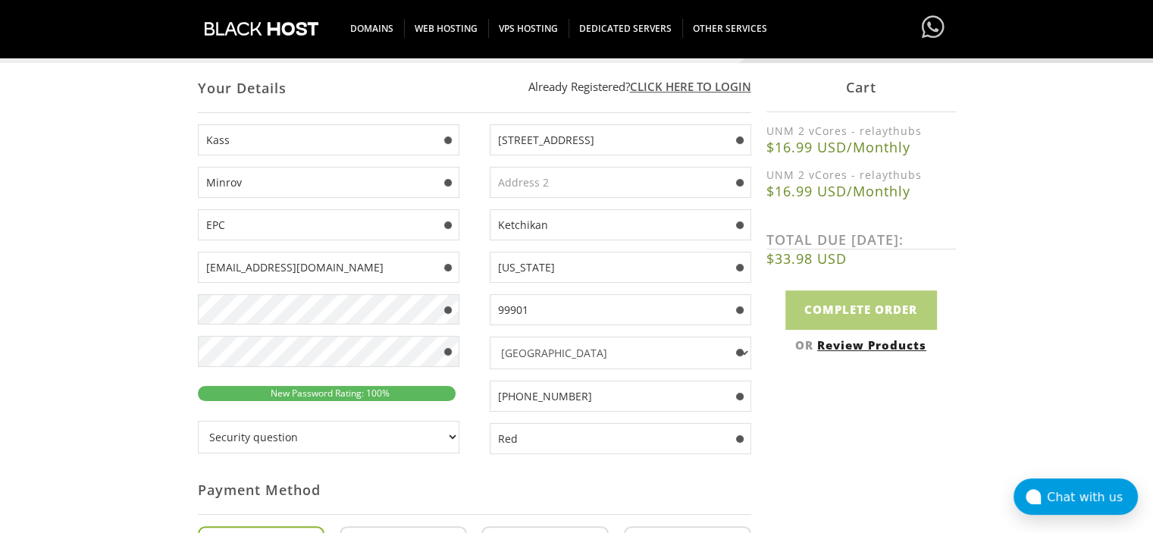
click at [636, 136] on input "[STREET_ADDRESS]" at bounding box center [621, 139] width 262 height 31
click at [524, 184] on input "text" at bounding box center [621, 182] width 262 height 31
paste input "[STREET_ADDRESS]"
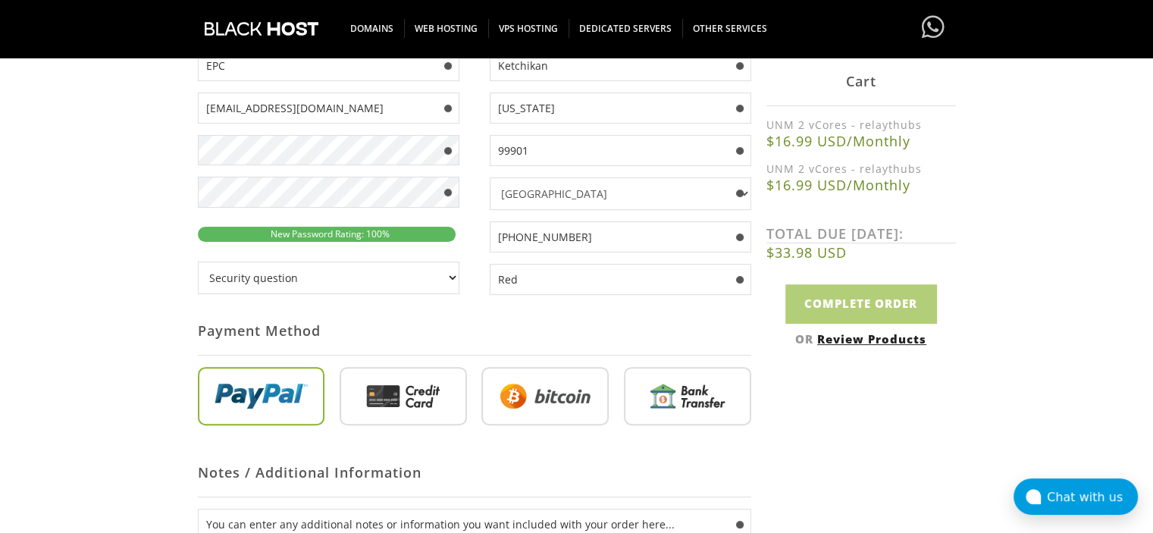
scroll to position [416, 0]
type input "[STREET_ADDRESS]"
click at [467, 287] on div "Kass [GEOGRAPHIC_DATA] EPC [EMAIL_ADDRESS][DOMAIN_NAME] New Password Rating: 10…" at bounding box center [336, 135] width 277 height 340
click at [444, 272] on select "Security question What's your favorite color? What is the first name of the per…" at bounding box center [329, 278] width 262 height 33
select select "1"
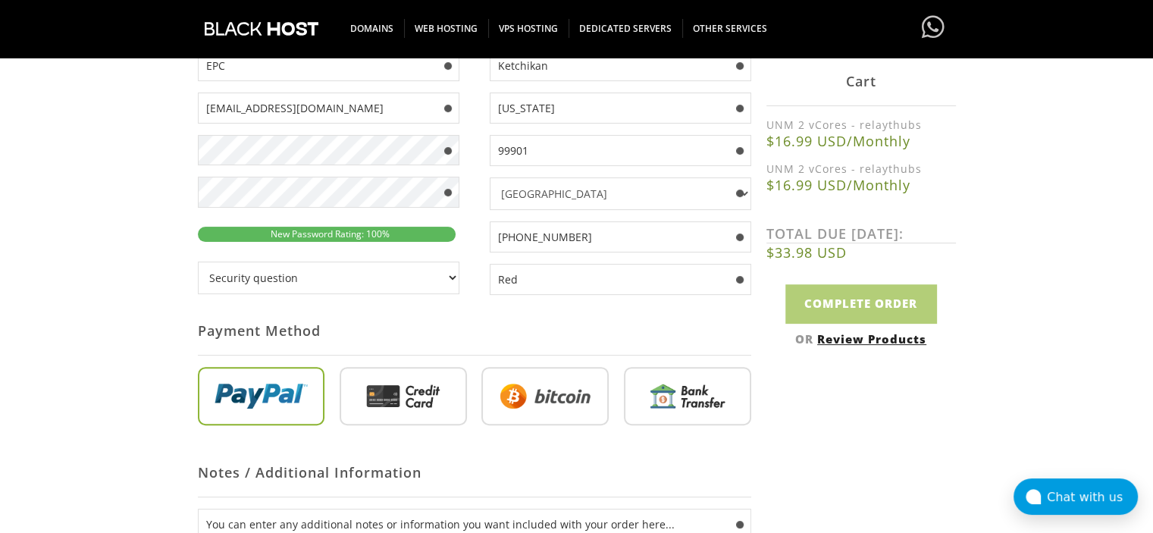
click at [198, 262] on select "Security question What's your favorite color? What is the first name of the per…" at bounding box center [329, 278] width 262 height 33
click at [534, 273] on input "Red" at bounding box center [621, 279] width 262 height 31
type input "R"
type input "Black"
click at [545, 397] on input "radio" at bounding box center [545, 399] width 127 height 59
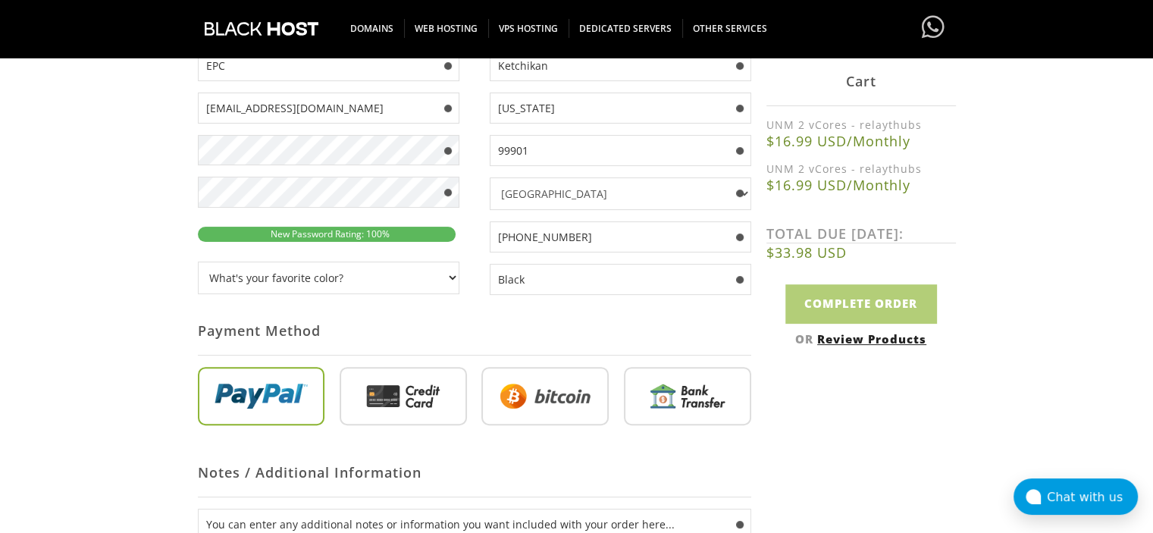
click at [545, 397] on input "radio" at bounding box center [545, 399] width 127 height 59
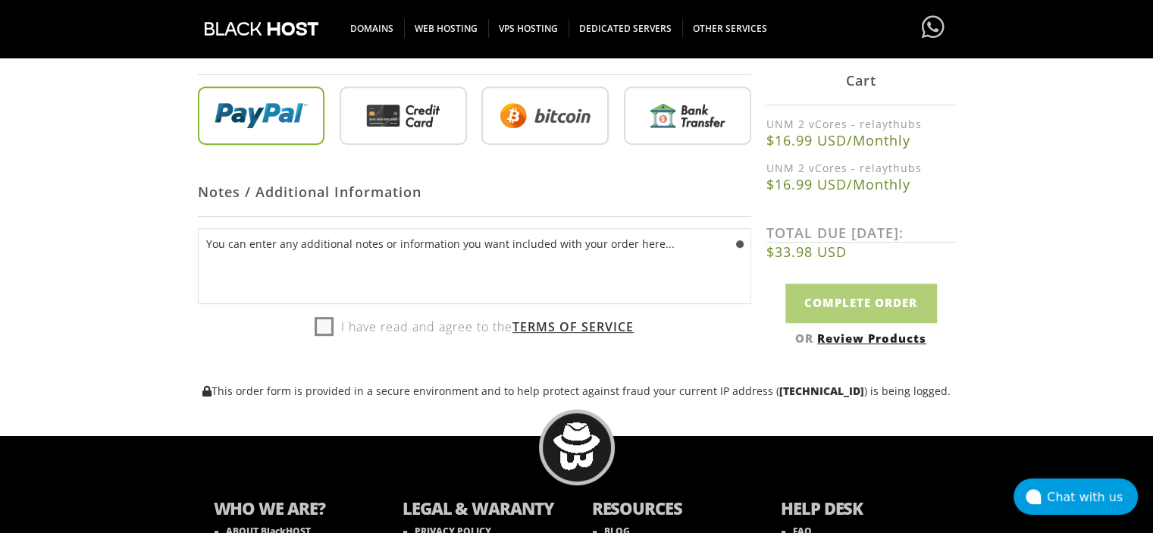
scroll to position [698, 0]
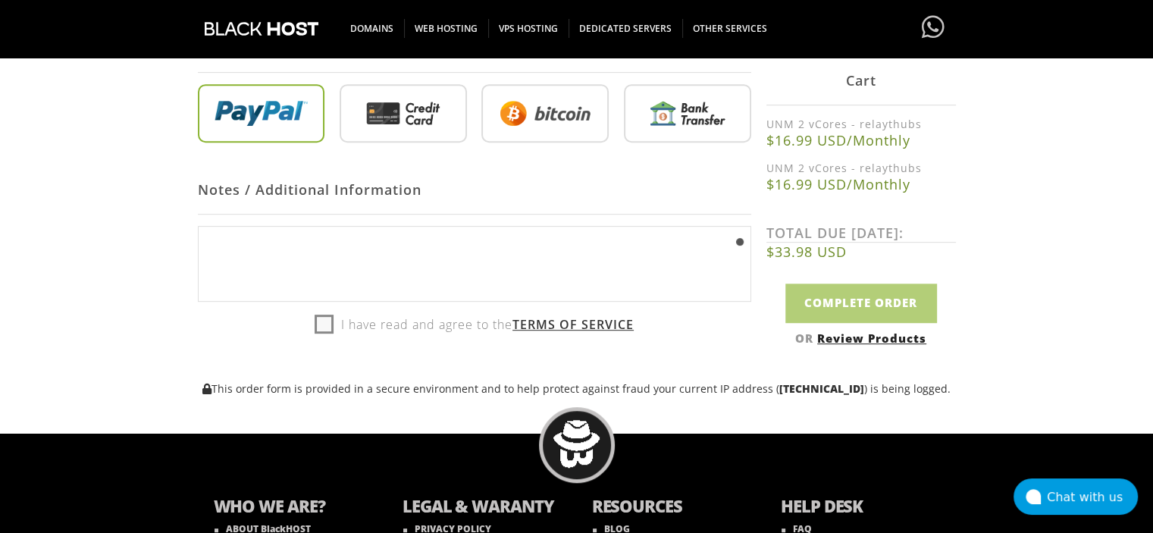
click at [340, 269] on textarea "You can enter any additional notes or information you want included with your o…" at bounding box center [475, 264] width 554 height 76
type textarea "sdcsdfv"
click at [534, 90] on input "radio" at bounding box center [545, 116] width 127 height 59
drag, startPoint x: 534, startPoint y: 90, endPoint x: 404, endPoint y: 211, distance: 177.1
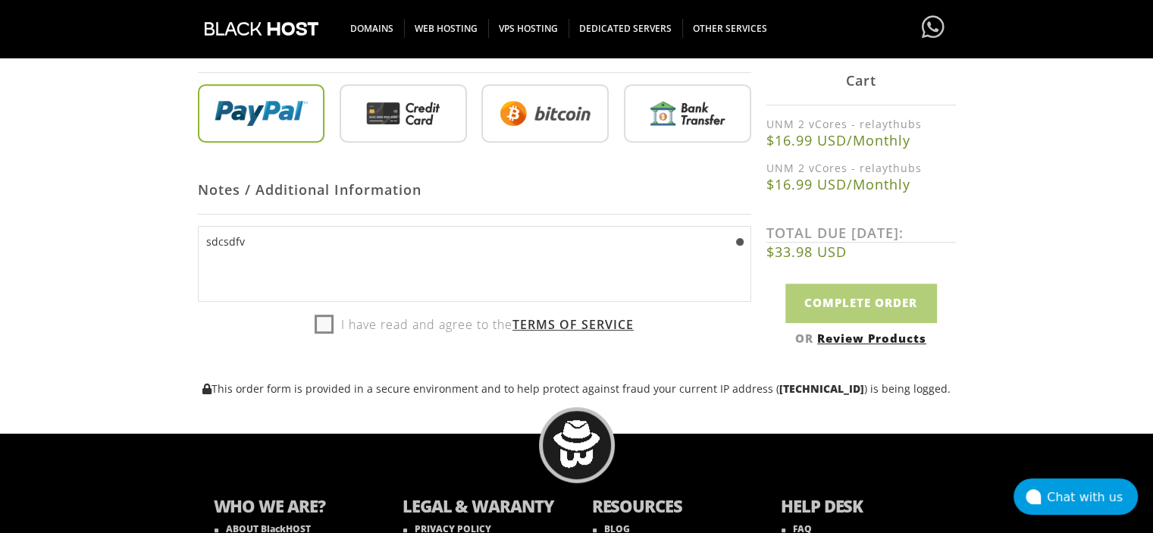
click at [404, 211] on div "Kass [GEOGRAPHIC_DATA] EPC [EMAIL_ADDRESS][DOMAIN_NAME]" at bounding box center [475, 13] width 554 height 662
click at [404, 211] on div "Notes / Additional Information" at bounding box center [475, 189] width 554 height 49
drag, startPoint x: 404, startPoint y: 211, endPoint x: 373, endPoint y: 227, distance: 35.3
click at [373, 227] on div "Kass [GEOGRAPHIC_DATA] EPC [EMAIL_ADDRESS][DOMAIN_NAME]" at bounding box center [475, 13] width 554 height 662
click at [352, 234] on textarea "You can enter any additional notes or information you want included with your o…" at bounding box center [475, 264] width 554 height 76
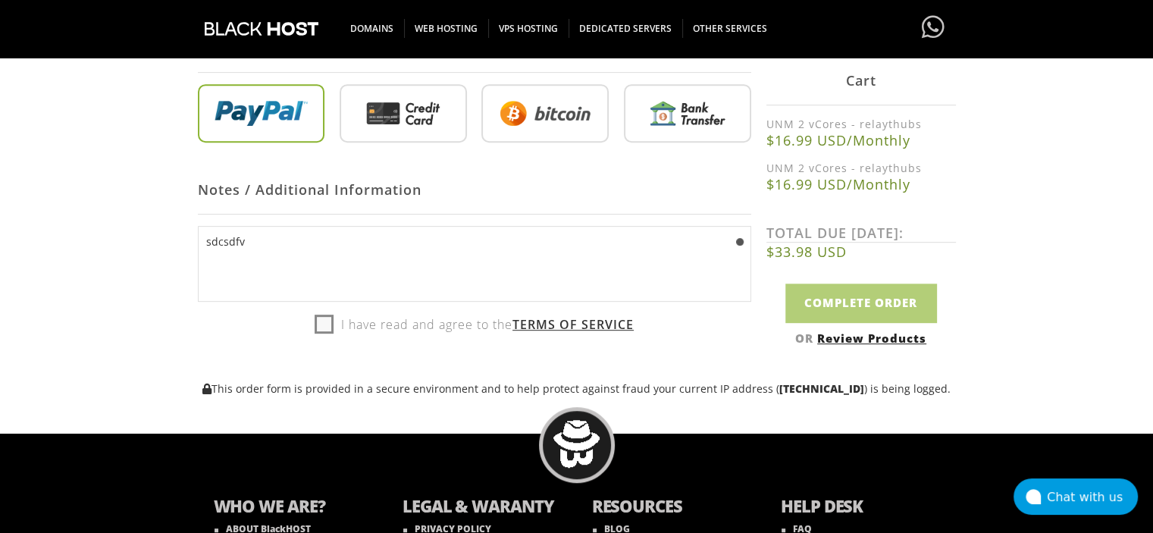
click at [352, 234] on textarea "You can enter any additional notes or information you want included with your o…" at bounding box center [475, 264] width 554 height 76
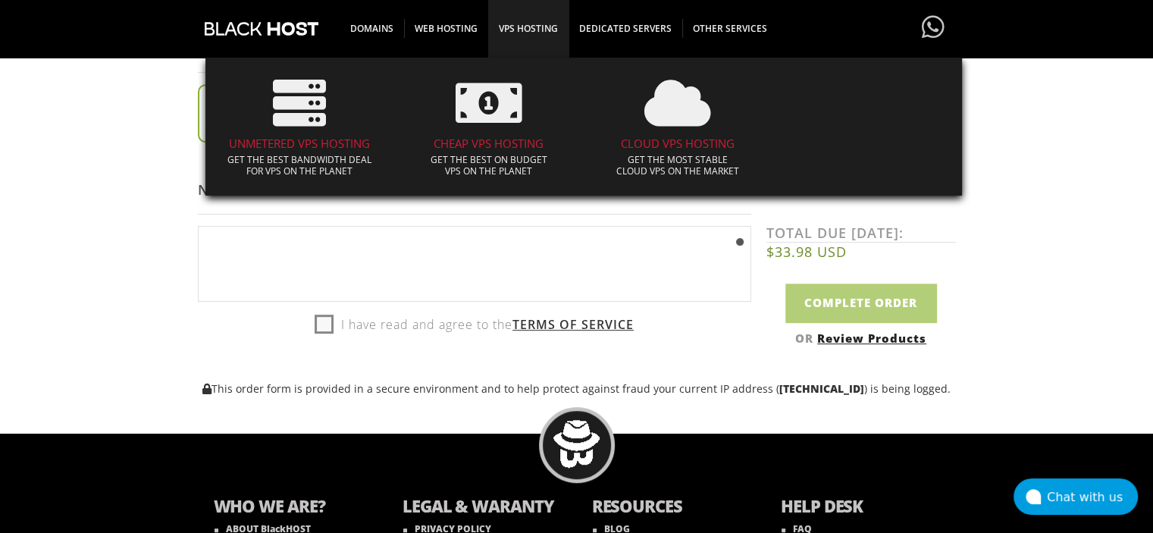
type textarea "You can enter any additional notes or information you want included with your o…"
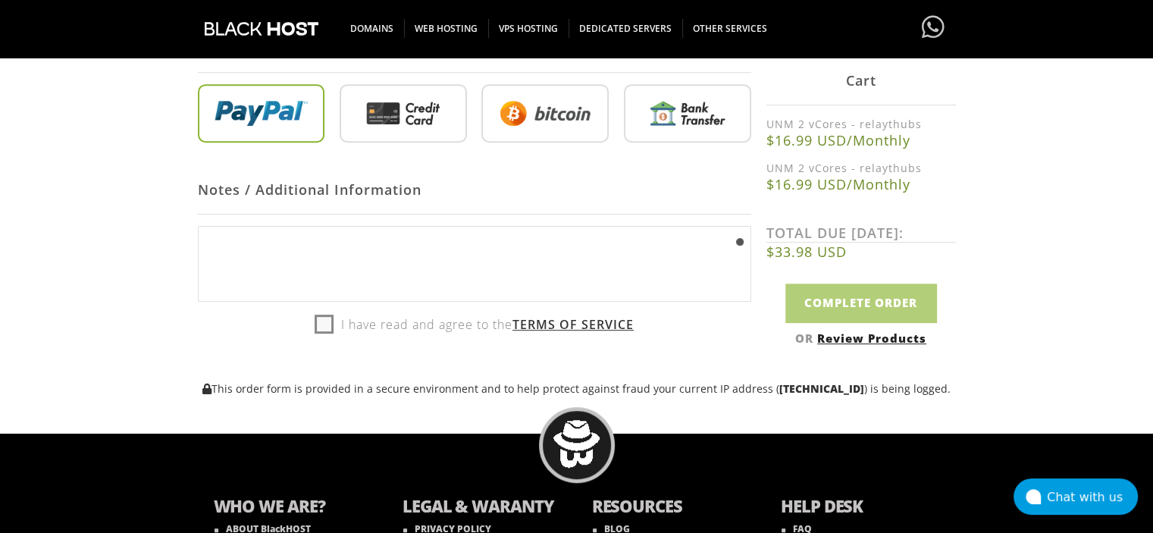
type textarea "You can enter any additional notes or information you want included with your o…"
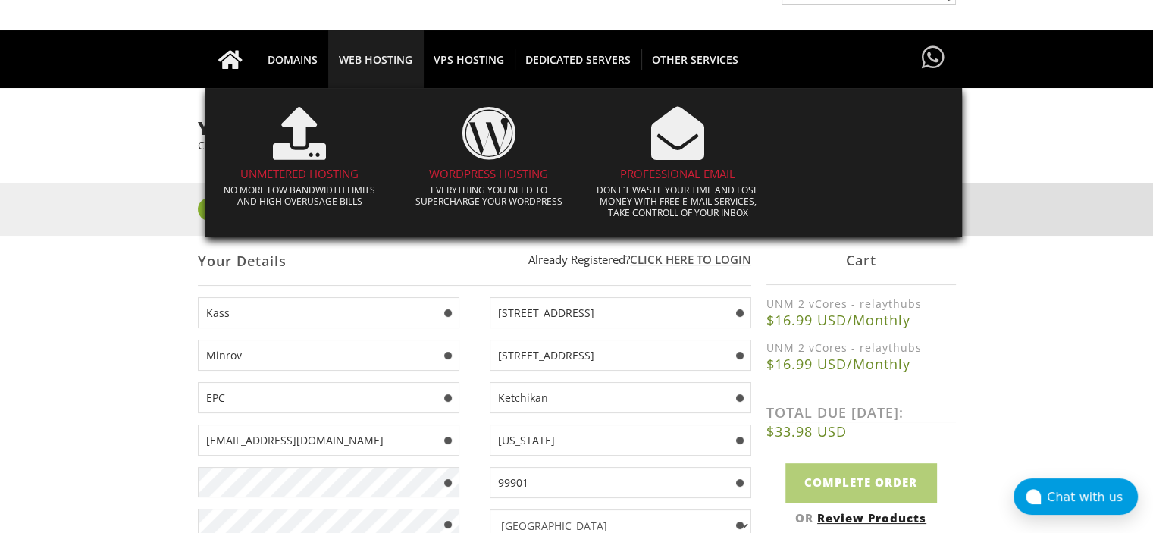
scroll to position [66, 0]
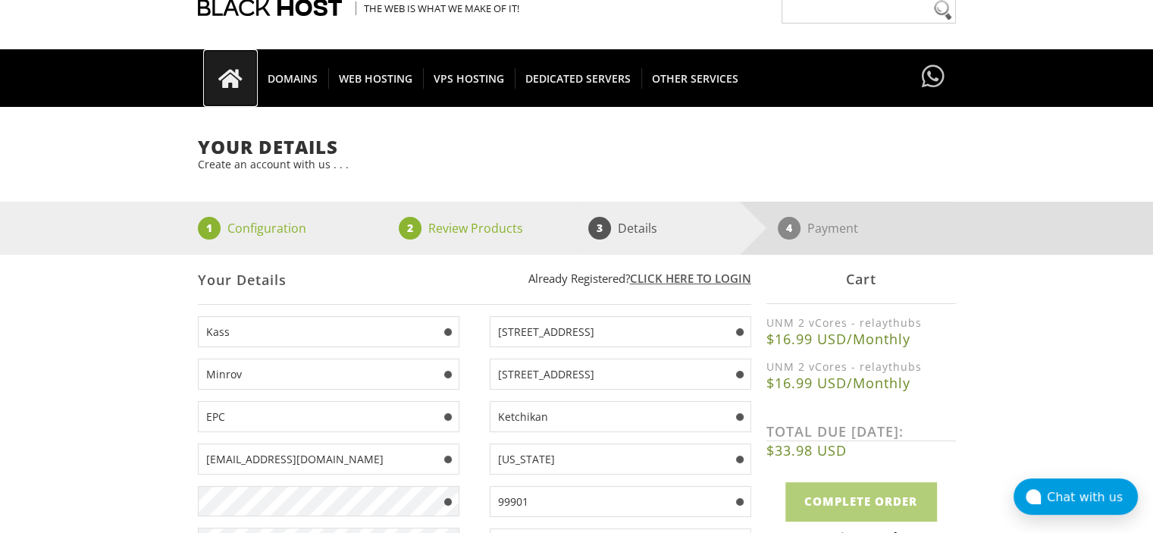
type textarea "You can enter any additional notes or information you want included with your o…"
click at [215, 78] on icon at bounding box center [230, 78] width 55 height 21
